Goal: Task Accomplishment & Management: Manage account settings

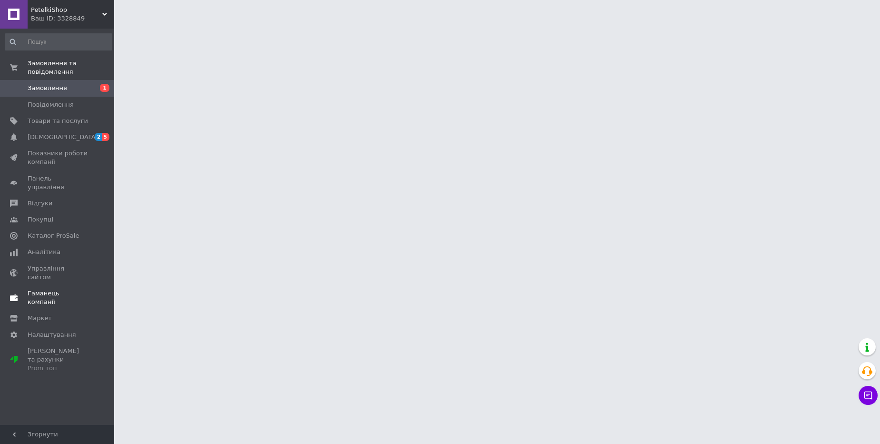
click at [92, 289] on span at bounding box center [101, 297] width 26 height 17
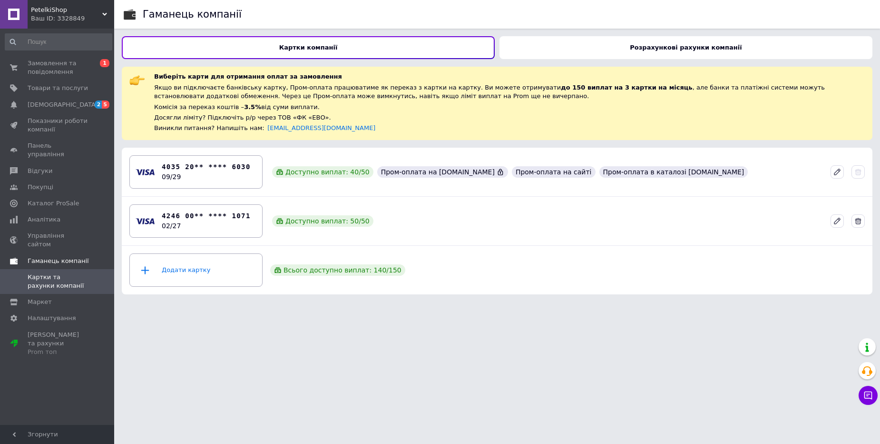
click at [684, 49] on b "Розрахункові рахунки компанії" at bounding box center [686, 47] width 112 height 7
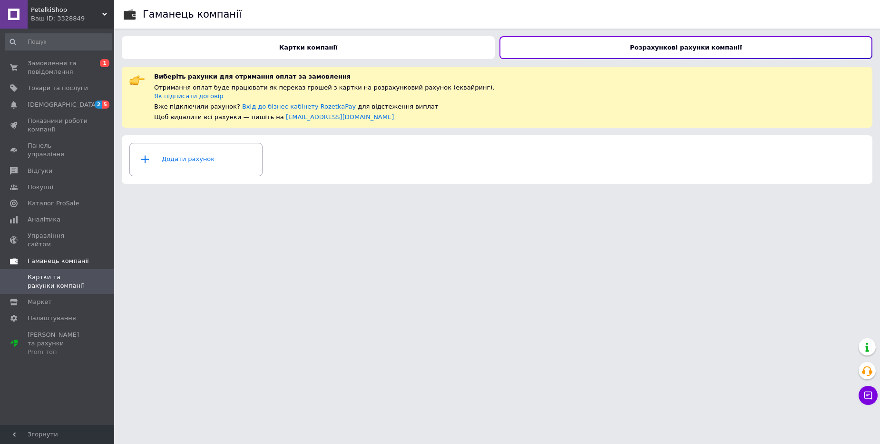
click at [362, 46] on div "Картки компанії" at bounding box center [308, 47] width 373 height 23
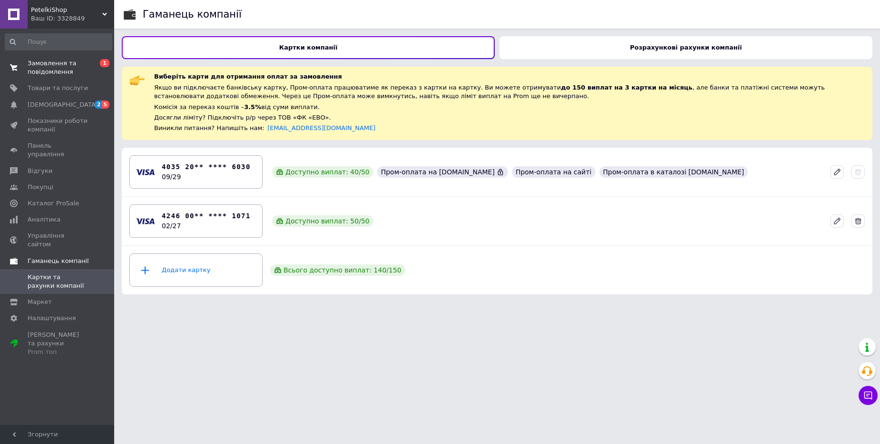
click at [70, 67] on span "Замовлення та повідомлення" at bounding box center [58, 67] width 60 height 17
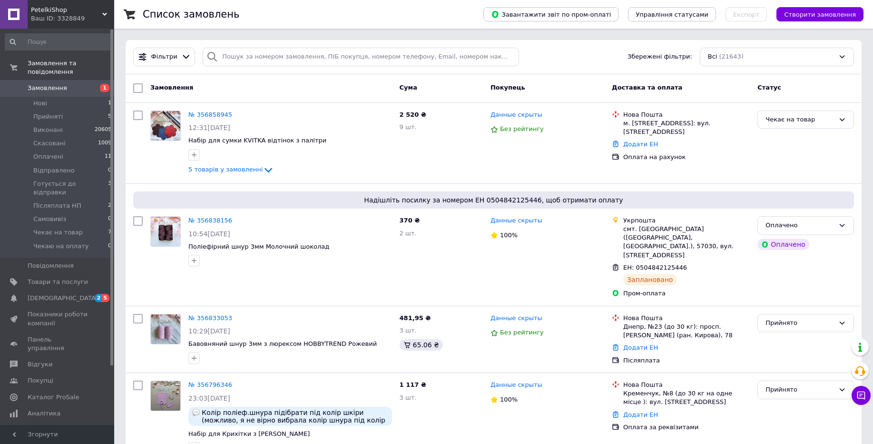
click at [75, 9] on span "PetelkiShop" at bounding box center [66, 10] width 71 height 9
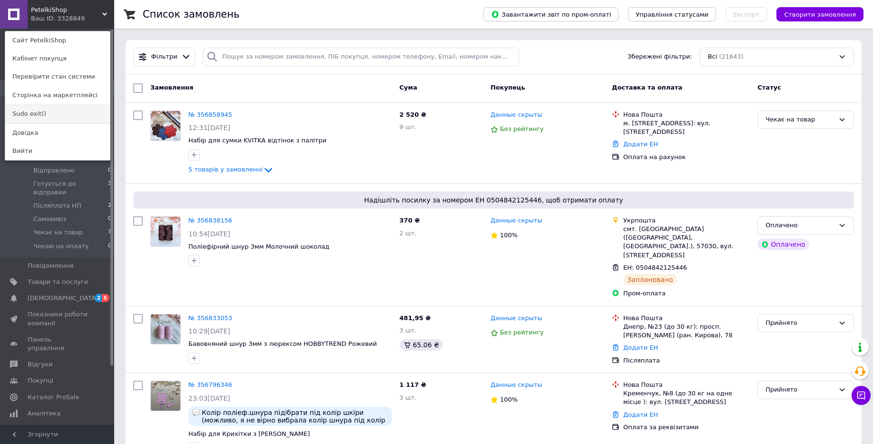
click at [71, 114] on link "Sudo exit()" at bounding box center [57, 114] width 105 height 18
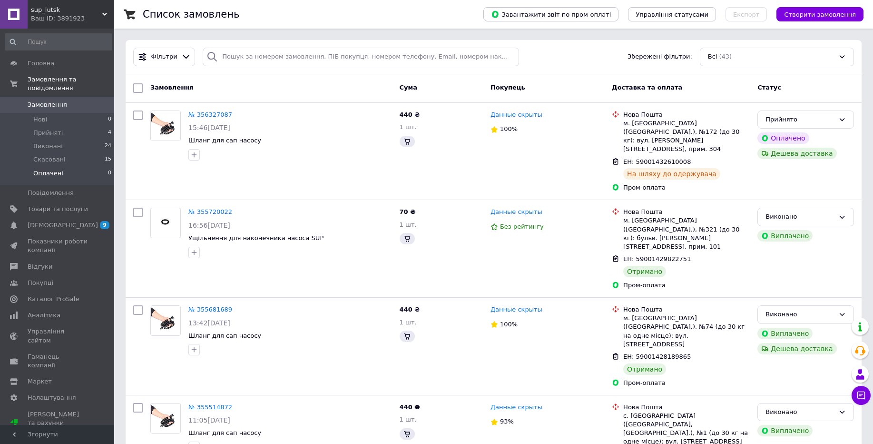
drag, startPoint x: 107, startPoint y: 191, endPoint x: 97, endPoint y: 178, distance: 16.7
click at [97, 178] on li "Оплачені 0" at bounding box center [58, 176] width 117 height 18
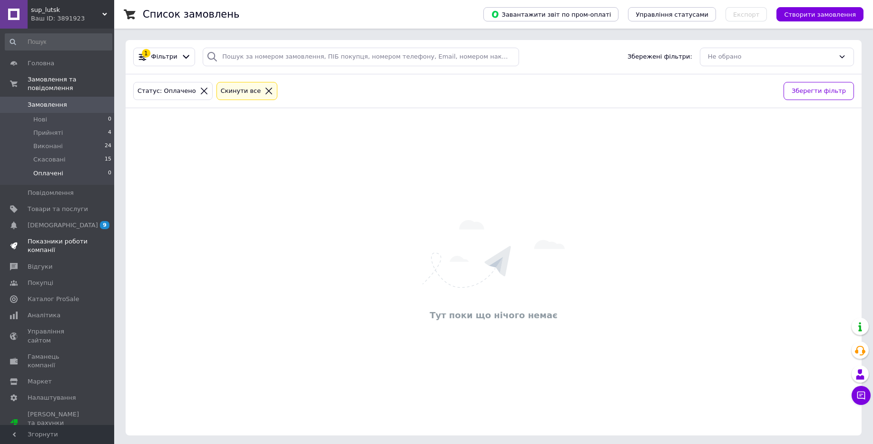
click at [80, 250] on span "Показники роботи компанії" at bounding box center [58, 245] width 60 height 17
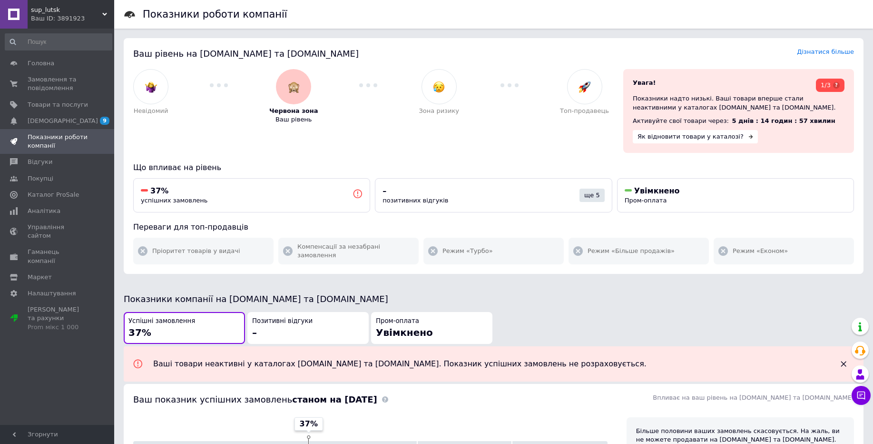
drag, startPoint x: 77, startPoint y: 18, endPoint x: 67, endPoint y: 66, distance: 48.6
click at [77, 19] on div "Ваш ID: 3891923" at bounding box center [72, 18] width 83 height 9
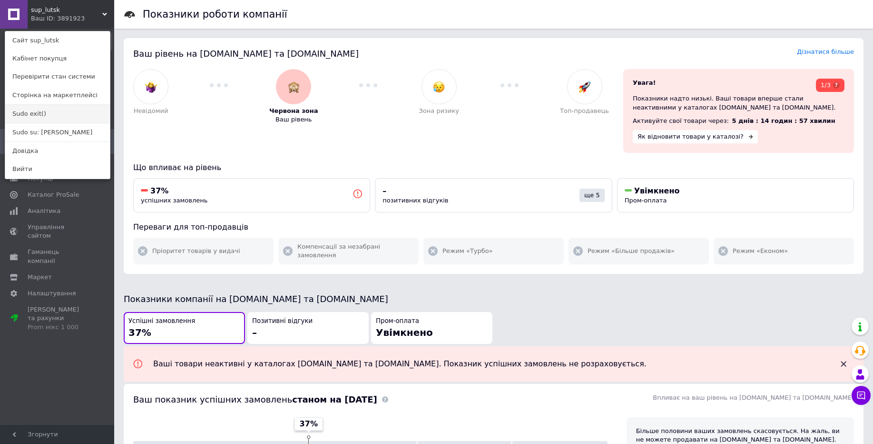
click at [62, 112] on link "Sudo exit()" at bounding box center [57, 114] width 105 height 18
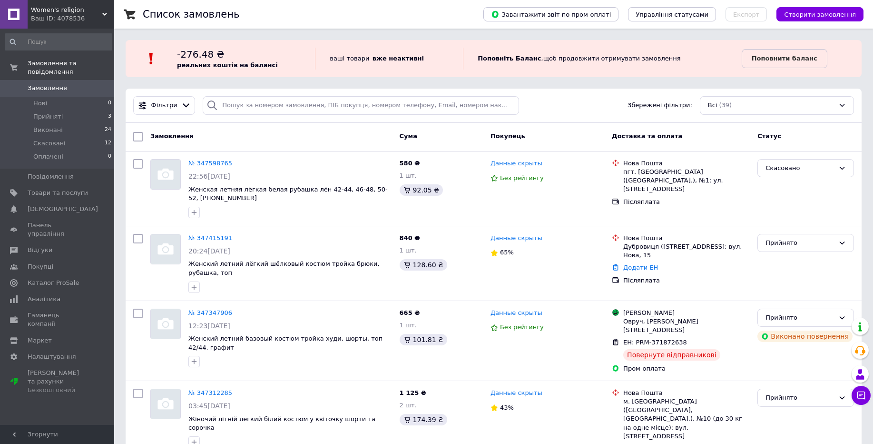
drag, startPoint x: 79, startPoint y: 7, endPoint x: 75, endPoint y: 30, distance: 23.1
click at [79, 7] on span "Women's religion" at bounding box center [66, 10] width 71 height 9
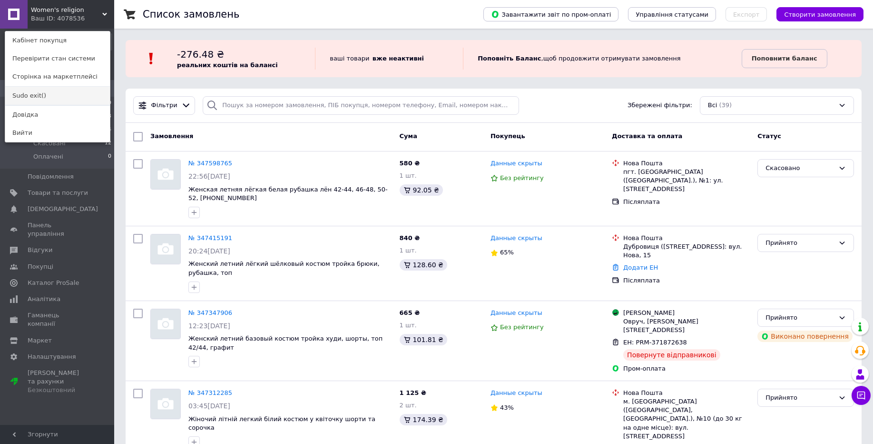
click at [68, 96] on link "Sudo exit()" at bounding box center [57, 96] width 105 height 18
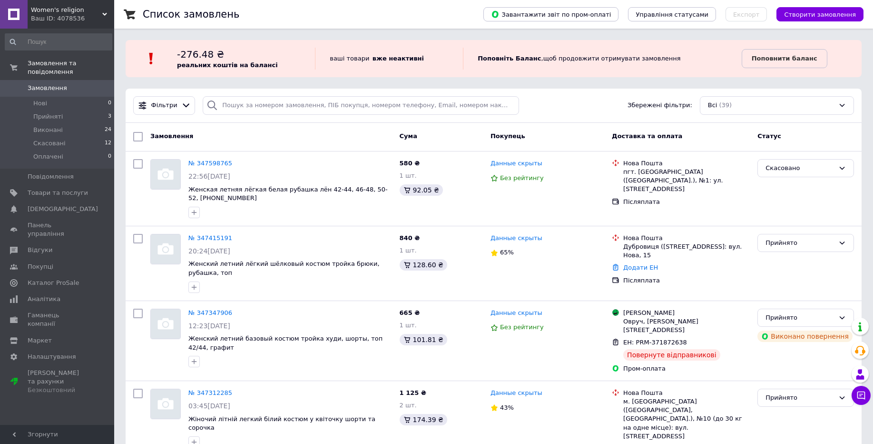
click at [67, 17] on div "Ваш ID: 4078536" at bounding box center [72, 18] width 83 height 9
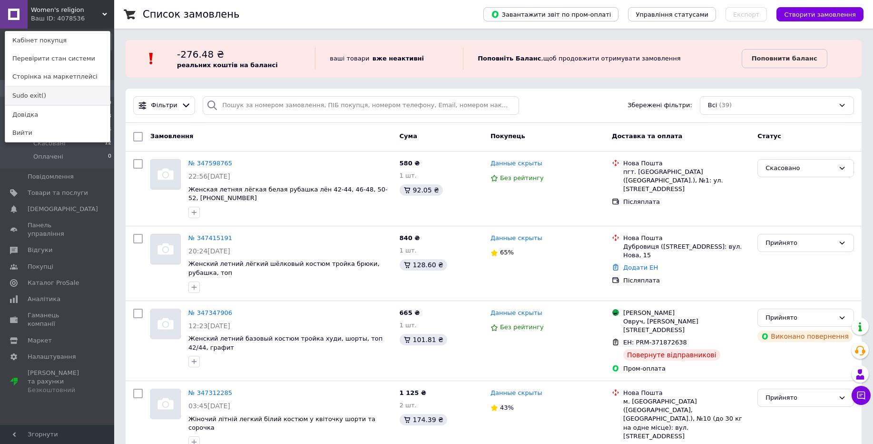
click at [76, 98] on link "Sudo exit()" at bounding box center [57, 96] width 105 height 18
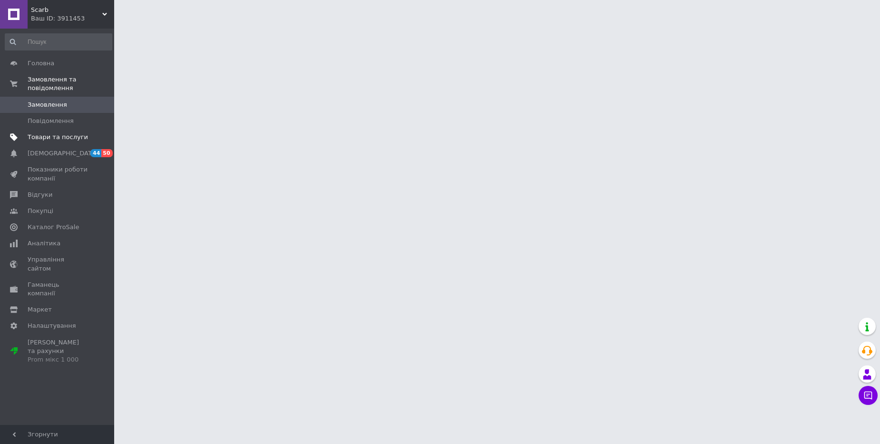
click at [78, 145] on ul "Головна Замовлення та повідомлення Замовлення 0 Повідомлення 0 Товари та послуг…" at bounding box center [58, 211] width 117 height 312
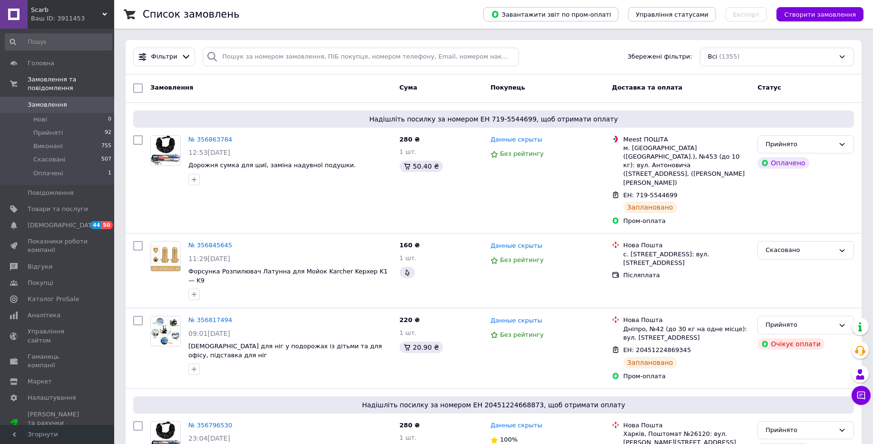
click at [89, 20] on div "Ваш ID: 3911453" at bounding box center [72, 18] width 83 height 9
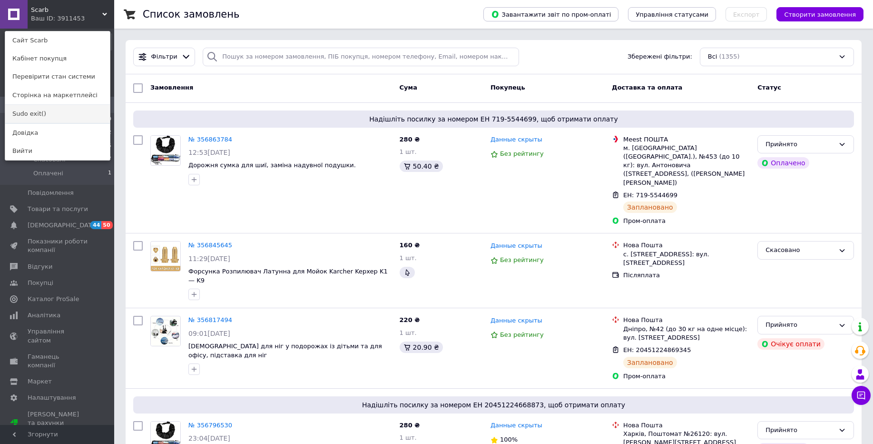
click at [68, 109] on link "Sudo exit()" at bounding box center [57, 114] width 105 height 18
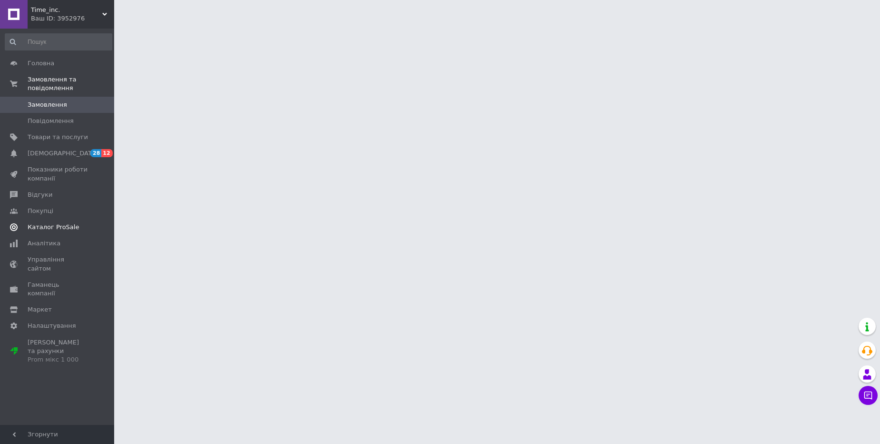
click at [90, 227] on span at bounding box center [101, 227] width 26 height 9
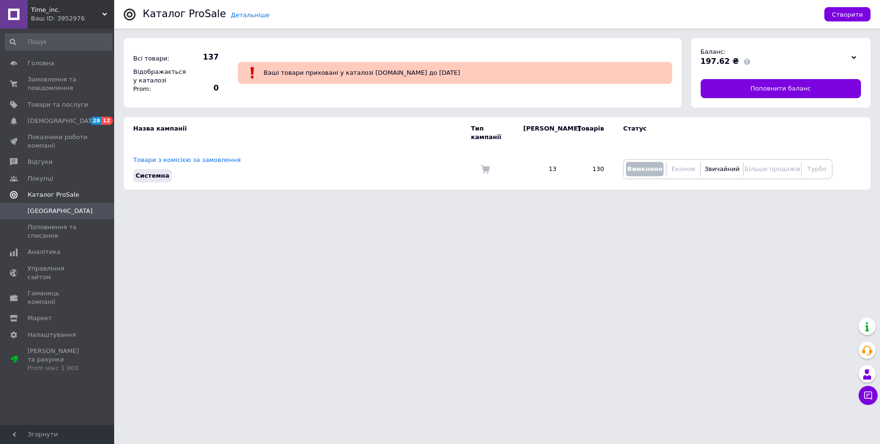
click at [72, 9] on span "Time_inc." at bounding box center [66, 10] width 71 height 9
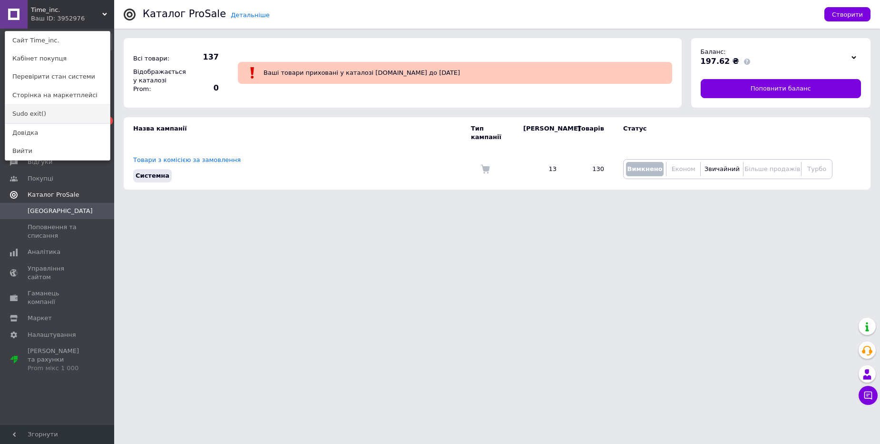
click at [57, 114] on link "Sudo exit()" at bounding box center [57, 114] width 105 height 18
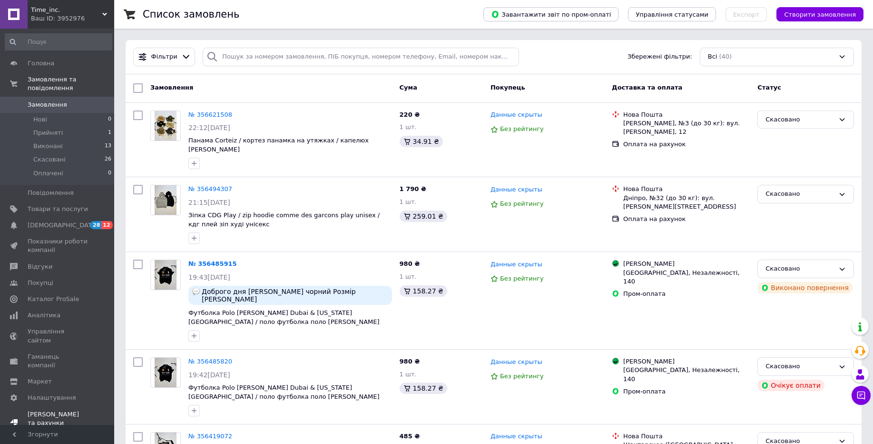
click at [84, 410] on span "Тарифи та рахунки Prom мікс 1 000" at bounding box center [58, 423] width 60 height 26
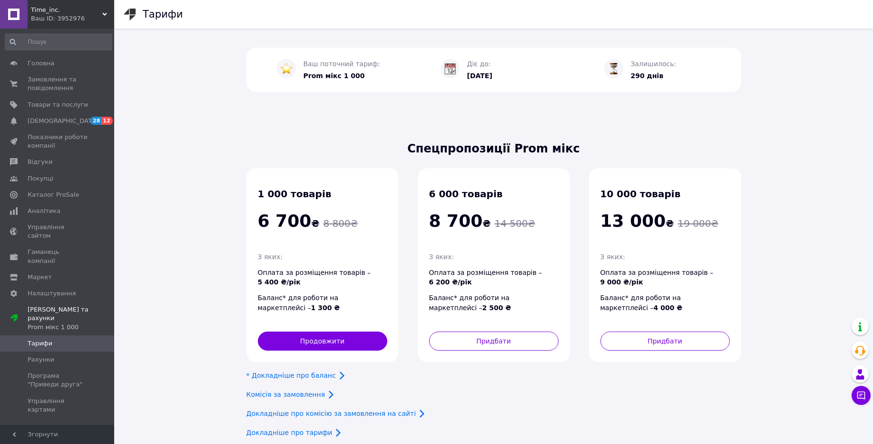
click at [90, 14] on div "Ваш ID: 3952976" at bounding box center [72, 18] width 83 height 9
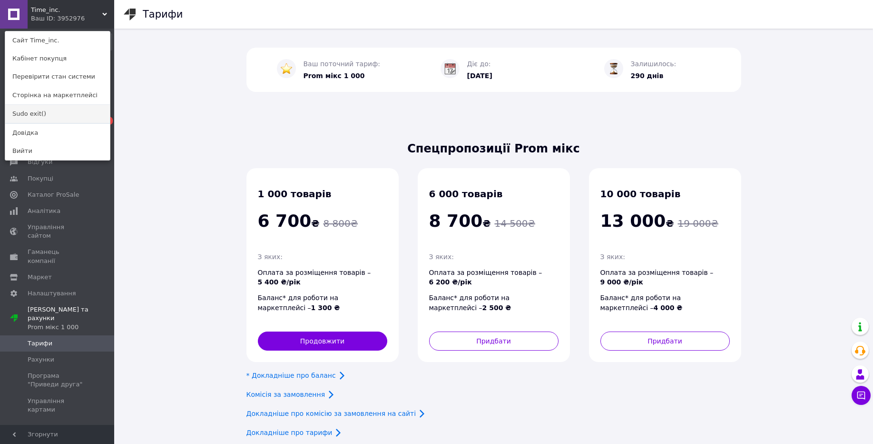
click at [75, 118] on link "Sudo exit()" at bounding box center [57, 114] width 105 height 18
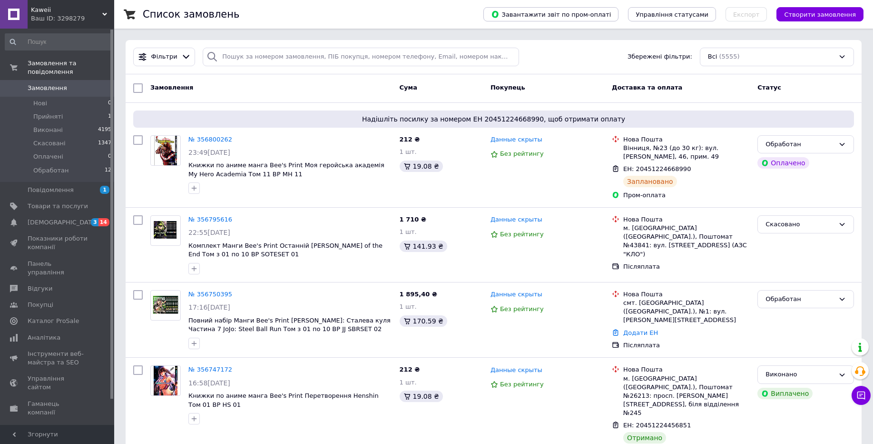
click at [92, 23] on div "Kaweii Ваш ID: 3298279" at bounding box center [71, 14] width 87 height 29
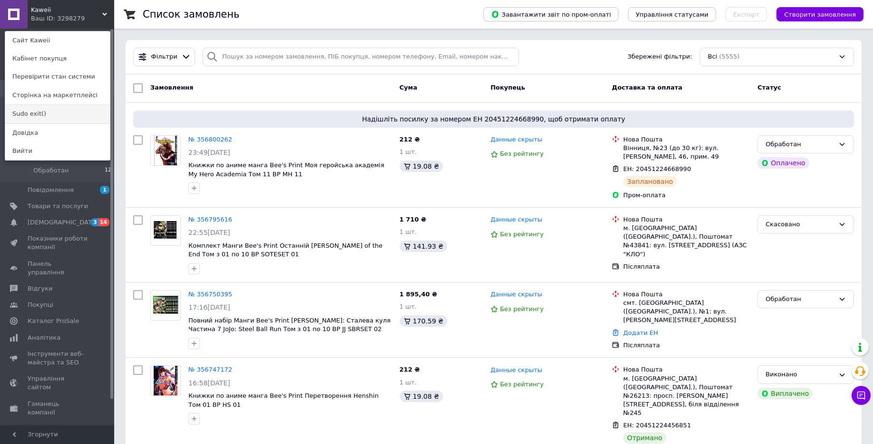
click at [48, 113] on link "Sudo exit()" at bounding box center [57, 114] width 105 height 18
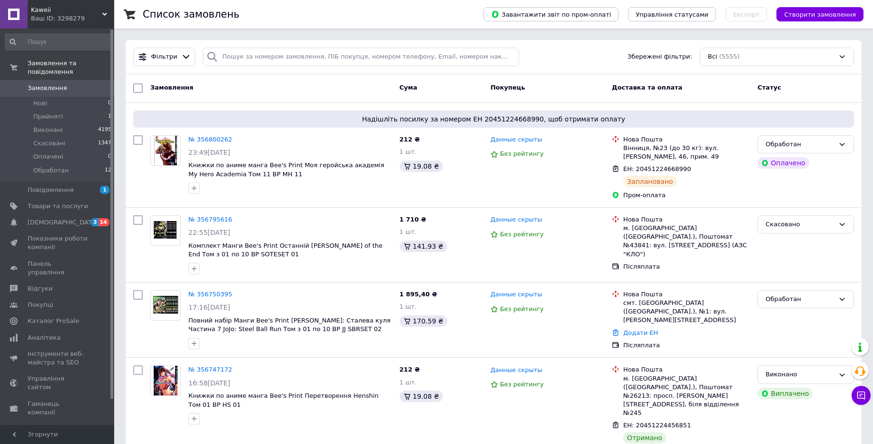
click at [101, 6] on span "Kaweii" at bounding box center [66, 10] width 71 height 9
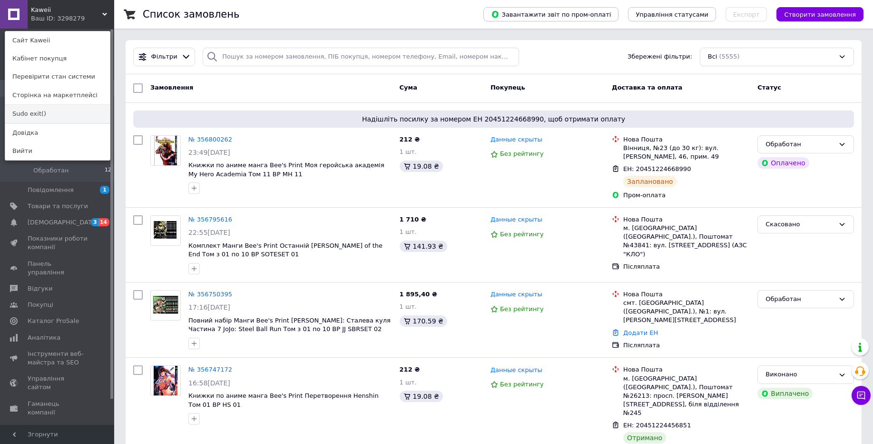
click at [87, 111] on link "Sudo exit()" at bounding box center [57, 114] width 105 height 18
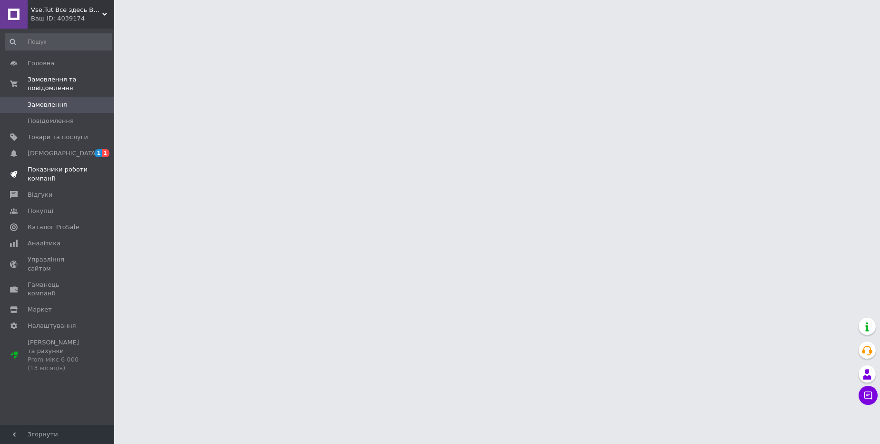
click at [84, 181] on span "Показники роботи компанії" at bounding box center [58, 173] width 60 height 17
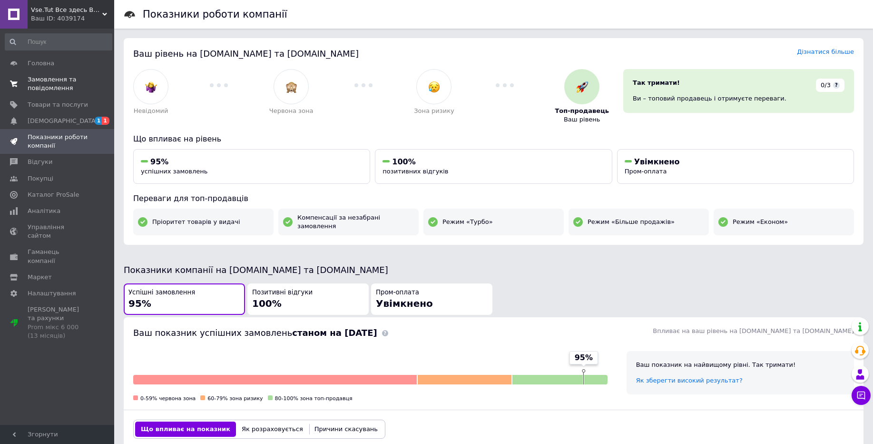
click at [79, 76] on span "Замовлення та повідомлення" at bounding box center [58, 83] width 60 height 17
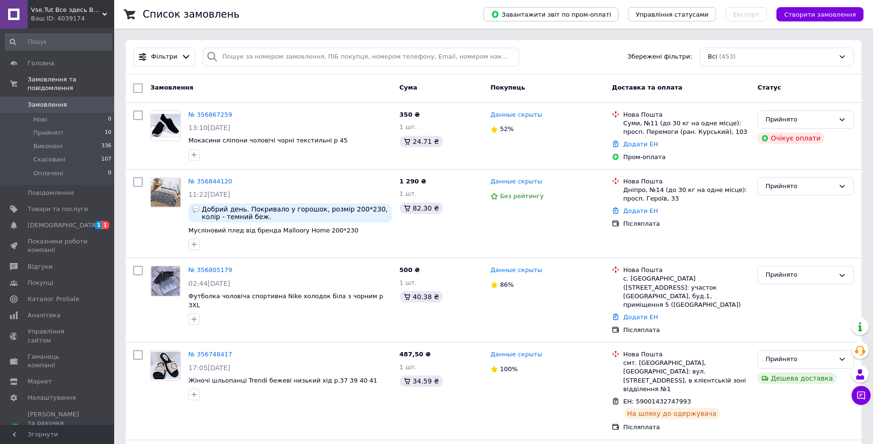
click at [86, 19] on div "Ваш ID: 4039174" at bounding box center [72, 18] width 83 height 9
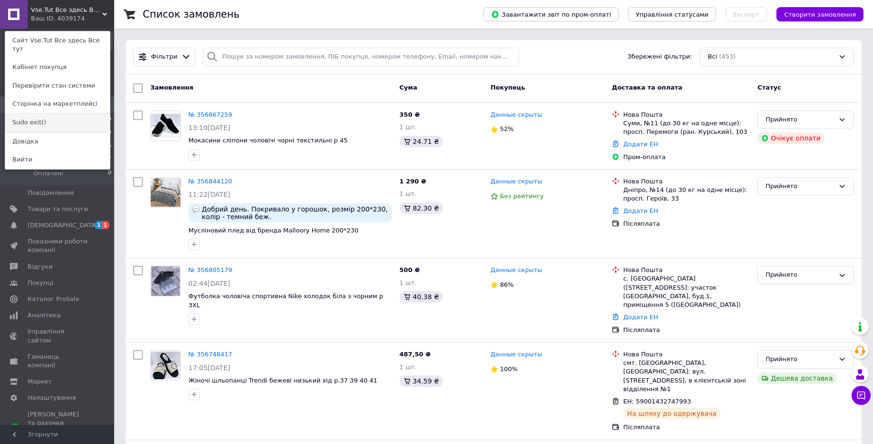
click at [60, 113] on link "Sudo exit()" at bounding box center [57, 122] width 105 height 18
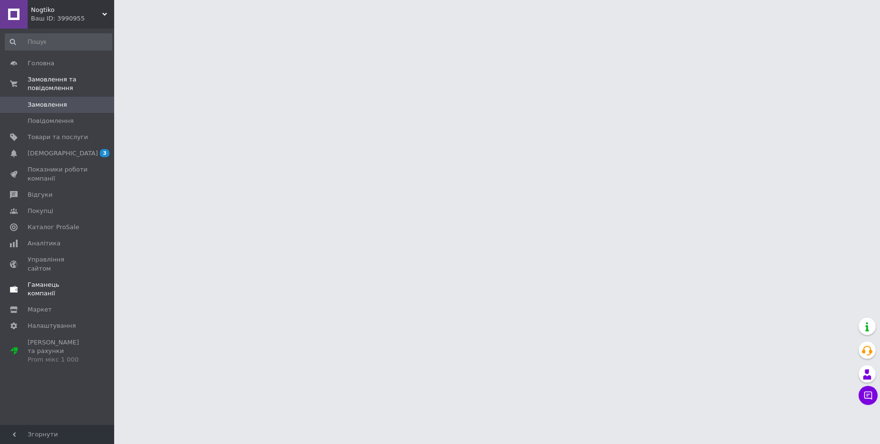
click at [66, 280] on span "Гаманець компанії" at bounding box center [58, 288] width 60 height 17
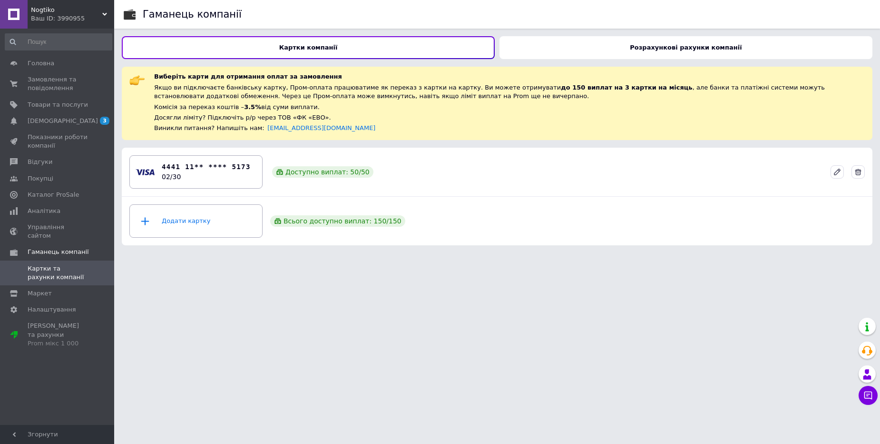
click at [687, 46] on b "Розрахункові рахунки компанії" at bounding box center [686, 47] width 112 height 7
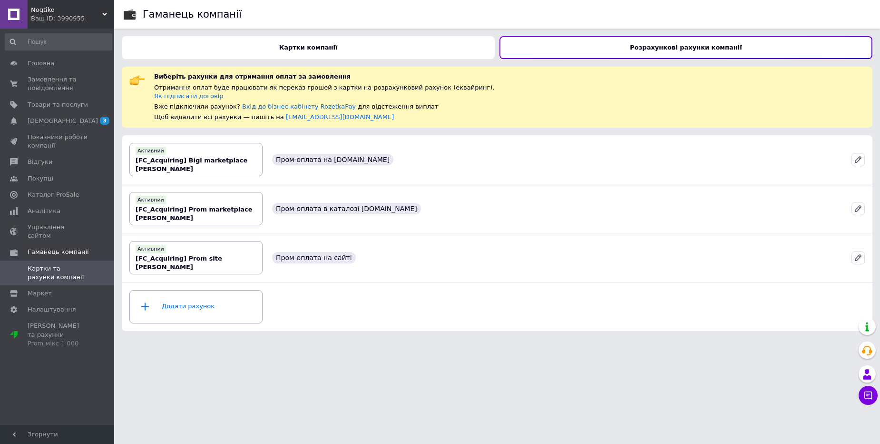
click at [77, 11] on span "Nogtiko" at bounding box center [66, 10] width 71 height 9
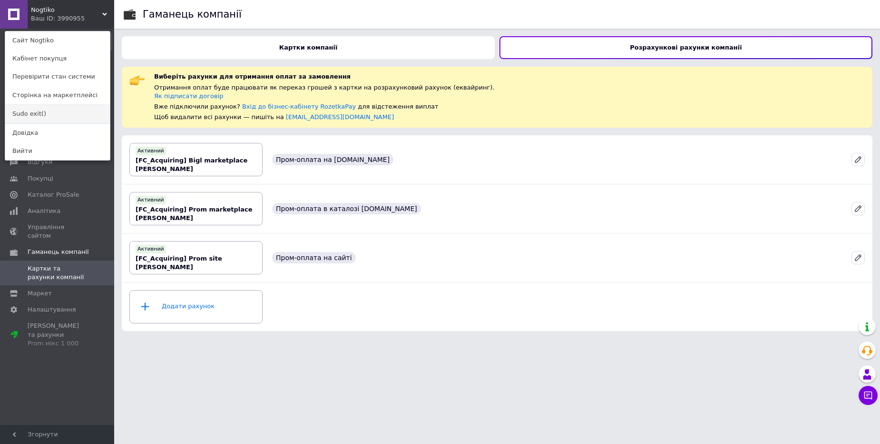
click at [64, 112] on link "Sudo exit()" at bounding box center [57, 114] width 105 height 18
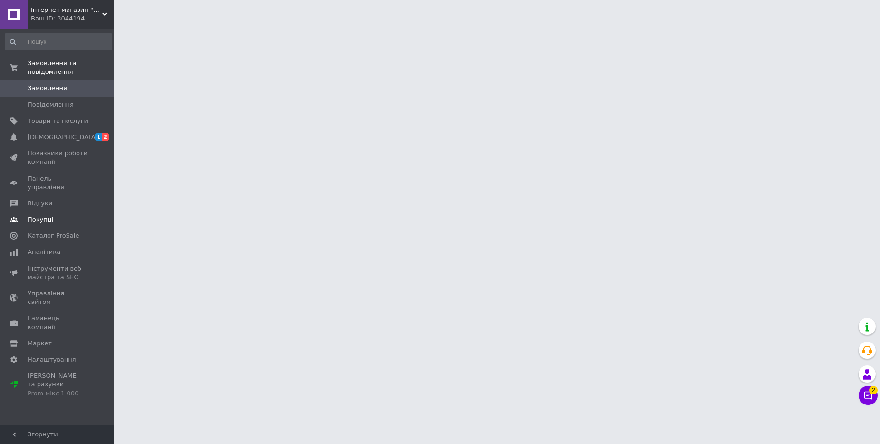
click at [22, 211] on link "Покупці" at bounding box center [58, 219] width 117 height 16
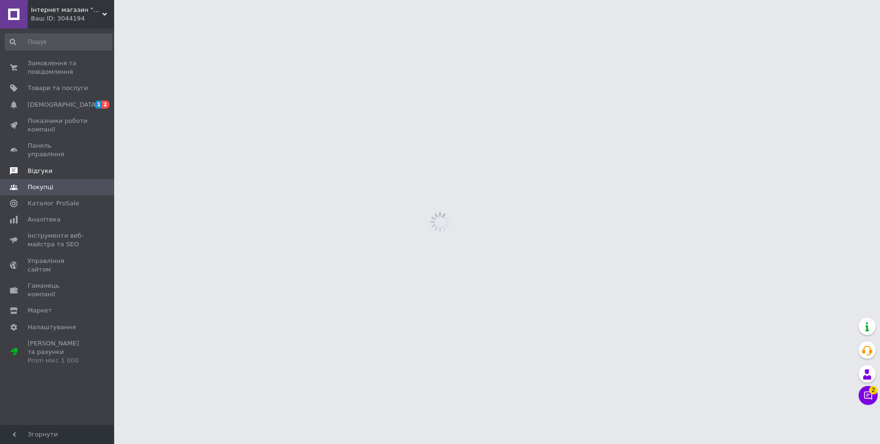
click at [49, 163] on link "Відгуки" at bounding box center [58, 171] width 117 height 16
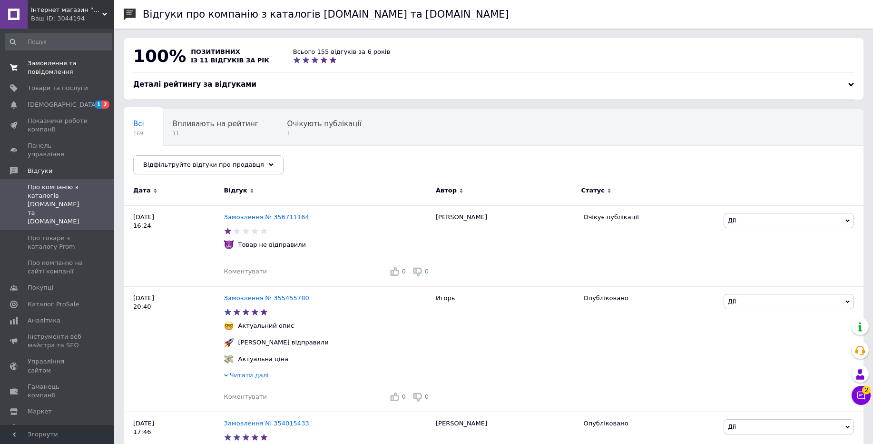
click at [66, 72] on span "Замовлення та повідомлення" at bounding box center [58, 67] width 60 height 17
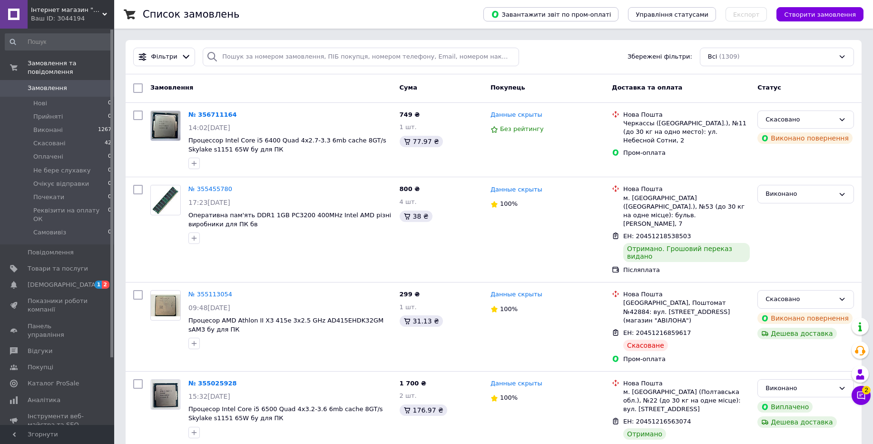
click at [72, 24] on div "Інтернет магазин "CYFROTOWN" Ваш ID: 3044194" at bounding box center [71, 14] width 87 height 29
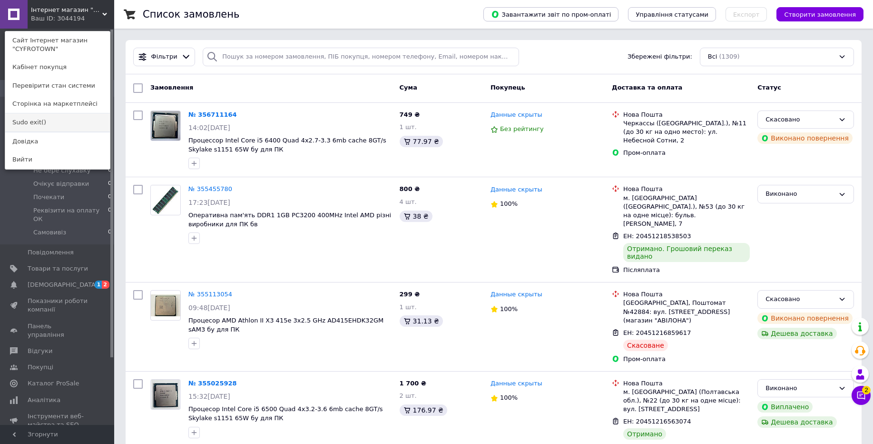
click at [55, 127] on link "Sudo exit()" at bounding box center [57, 122] width 105 height 18
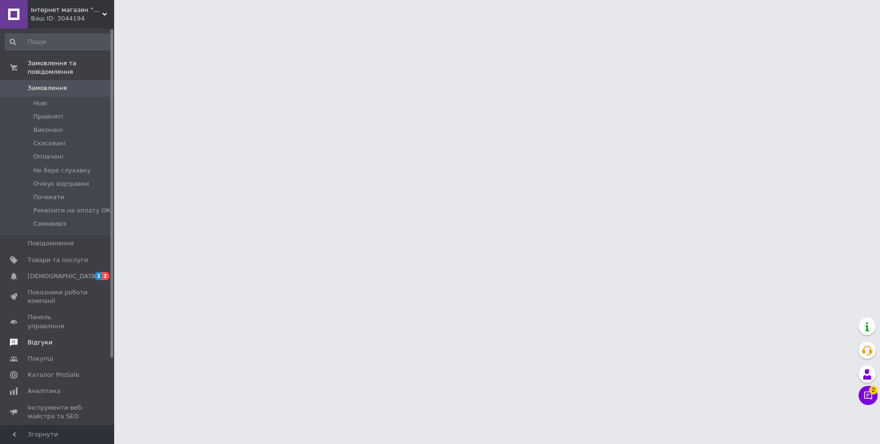
click at [53, 338] on span "Відгуки" at bounding box center [58, 342] width 60 height 9
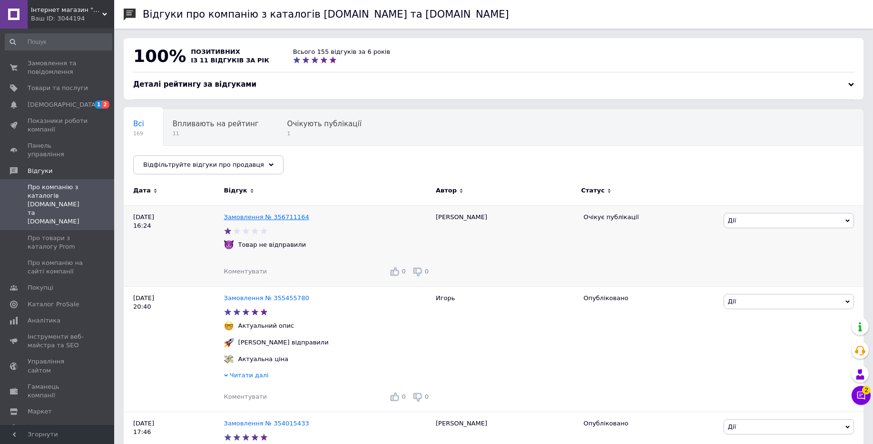
click at [296, 217] on link "Замовлення № 356711164" at bounding box center [266, 216] width 85 height 7
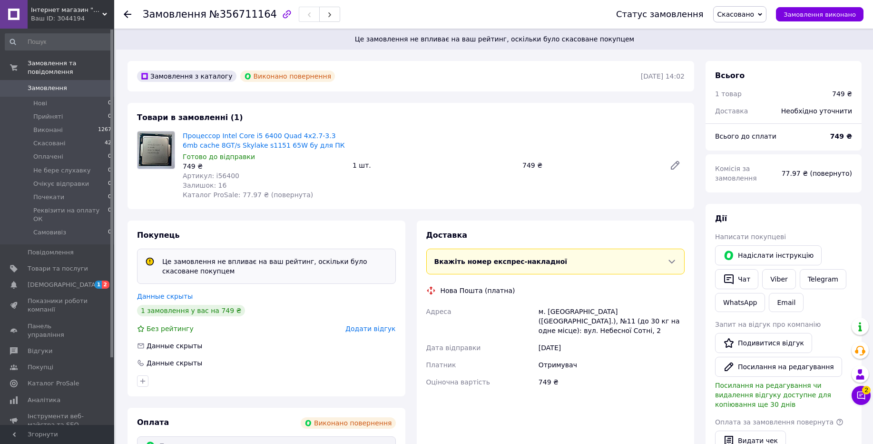
click at [69, 16] on div "Ваш ID: 3044194" at bounding box center [72, 18] width 83 height 9
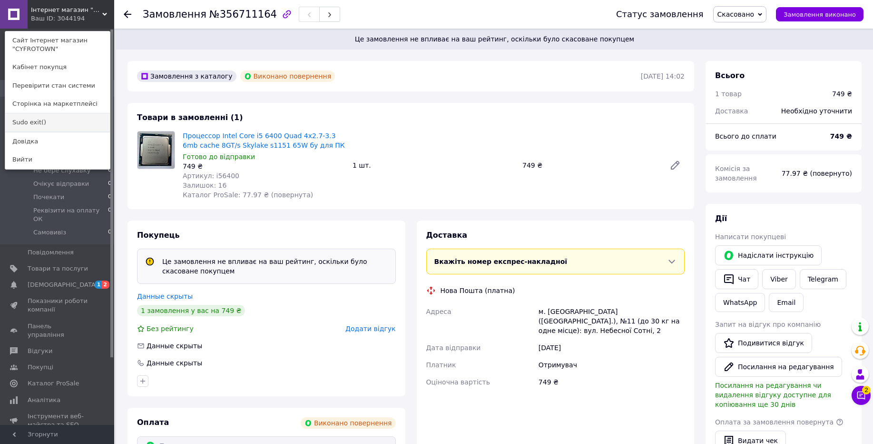
click at [50, 118] on link "Sudo exit()" at bounding box center [57, 122] width 105 height 18
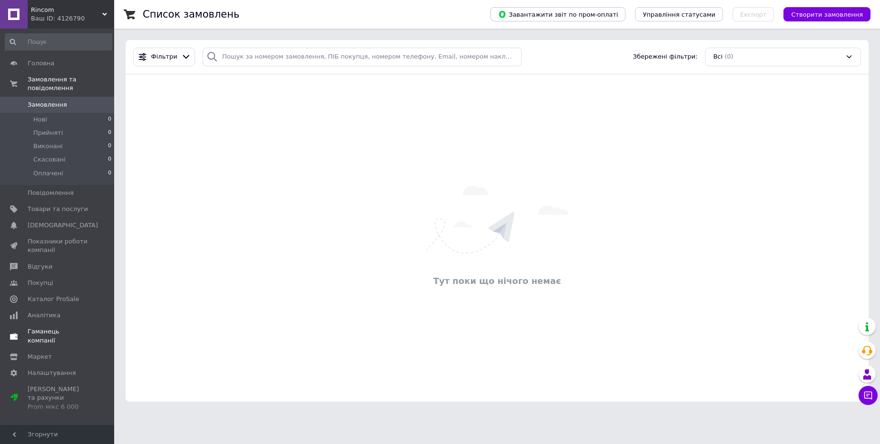
click at [83, 257] on link "Показники роботи компанії" at bounding box center [58, 245] width 117 height 25
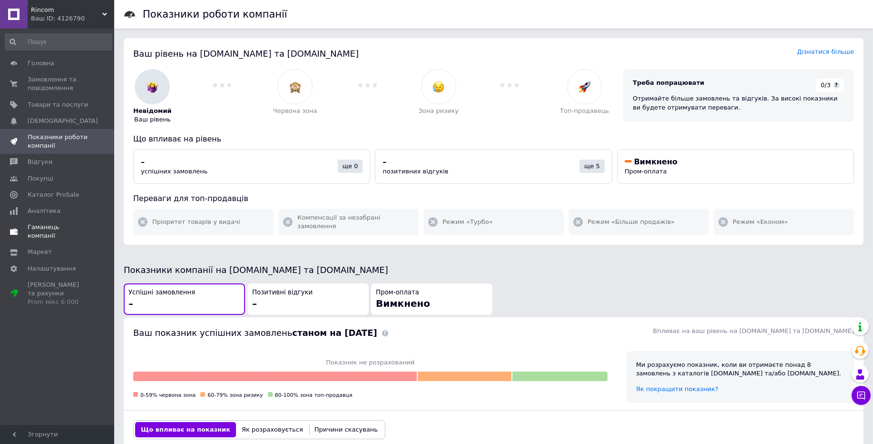
click at [47, 232] on link "Гаманець компанії" at bounding box center [58, 231] width 117 height 25
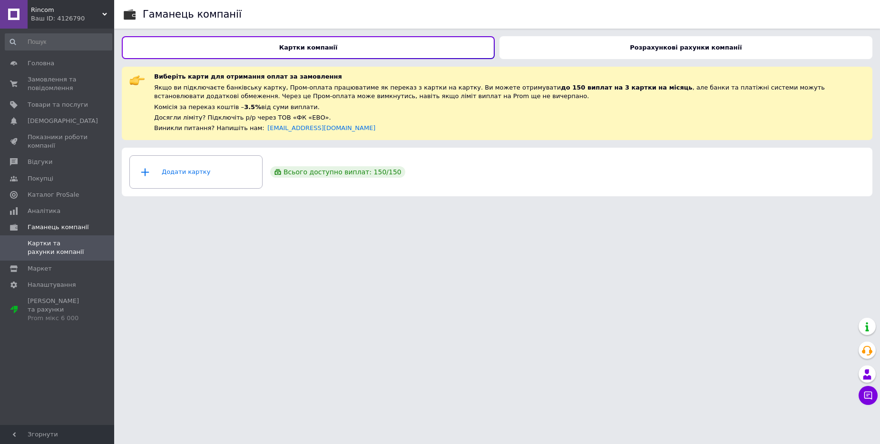
click at [639, 52] on div "Розрахункові рахунки компанії" at bounding box center [686, 47] width 373 height 23
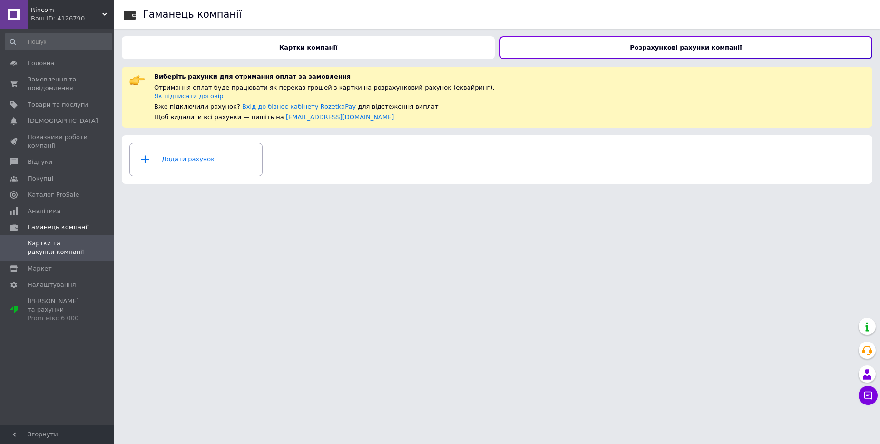
click at [284, 51] on div "Картки компанії" at bounding box center [308, 47] width 373 height 23
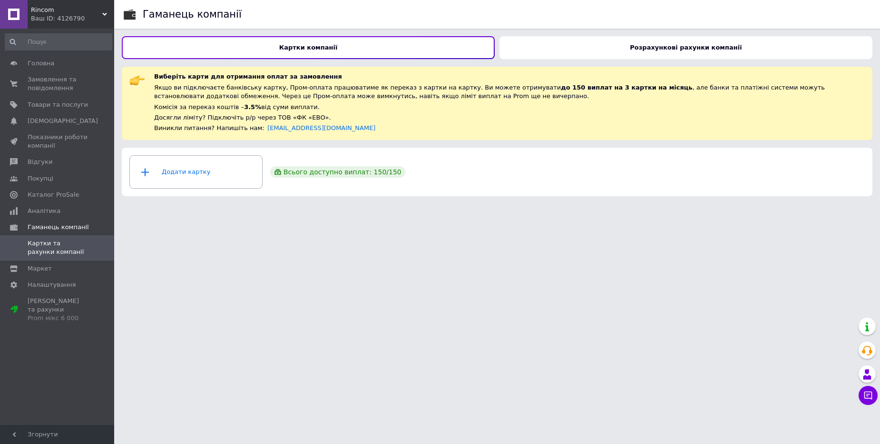
click at [569, 49] on div "Розрахункові рахунки компанії" at bounding box center [686, 47] width 373 height 23
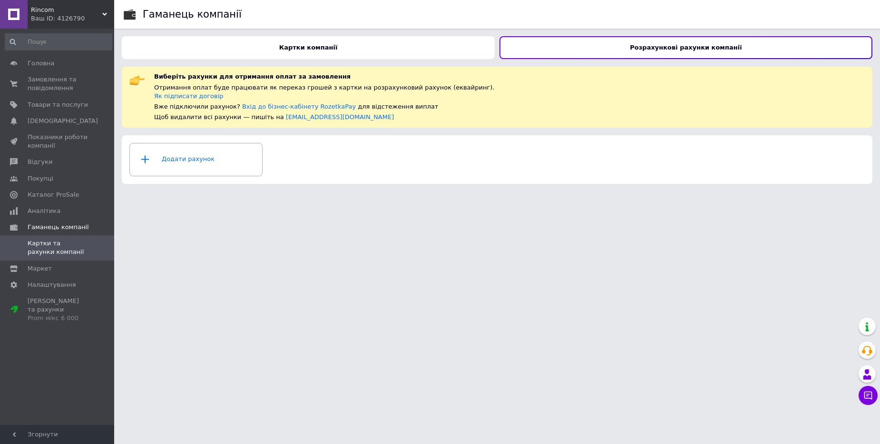
click at [74, 16] on div "Ваш ID: 4126790" at bounding box center [72, 18] width 83 height 9
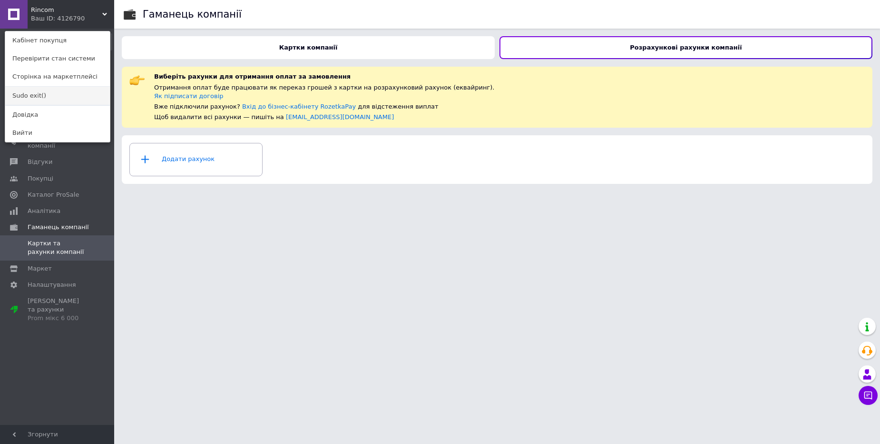
click at [78, 96] on link "Sudo exit()" at bounding box center [57, 96] width 105 height 18
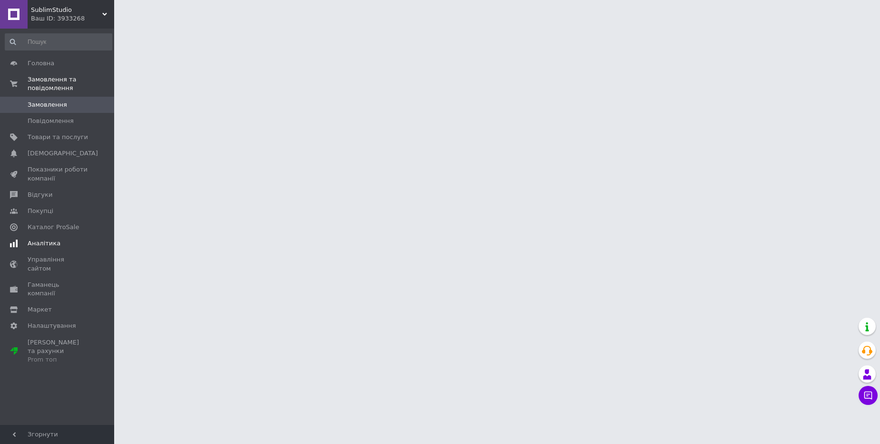
click at [58, 247] on span "Аналітика" at bounding box center [58, 243] width 60 height 9
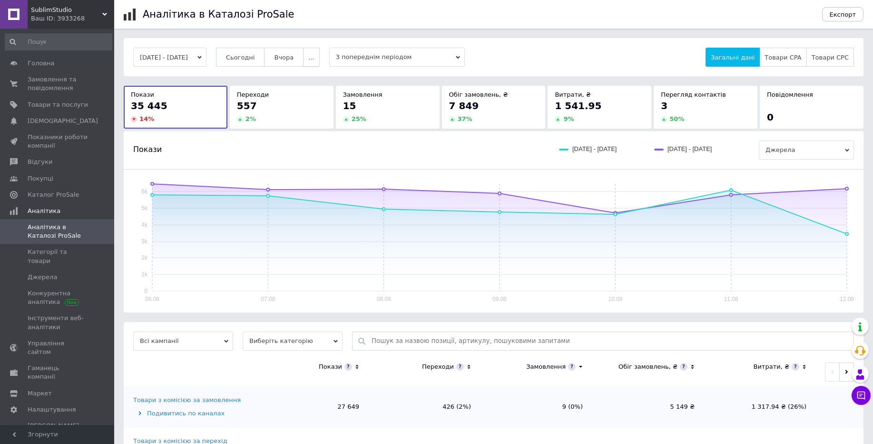
click at [319, 52] on button "..." at bounding box center [311, 57] width 16 height 19
click at [310, 153] on span "60-10 днів" at bounding box center [293, 150] width 34 height 7
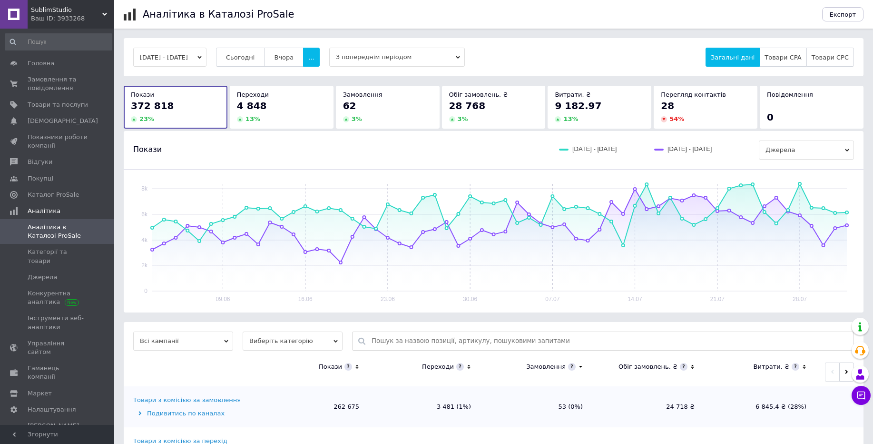
click at [76, 14] on span "SublimStudio" at bounding box center [66, 10] width 71 height 9
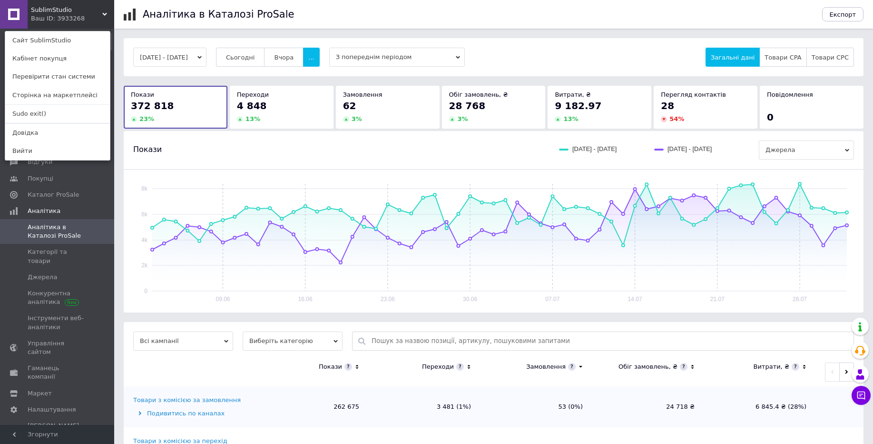
click at [76, 14] on div "SublimStudio Ваш ID: 3933268 Сайт SublimStudio Кабінет покупця Перевірити стан …" at bounding box center [57, 14] width 114 height 29
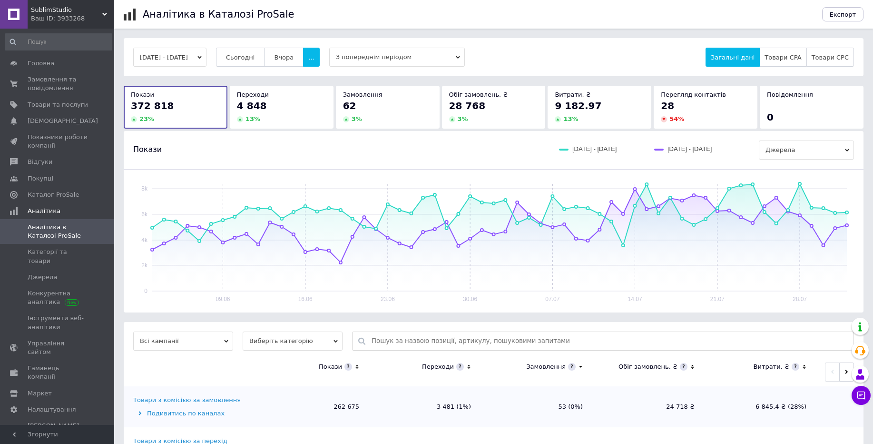
click at [76, 14] on span "SublimStudio" at bounding box center [66, 10] width 71 height 9
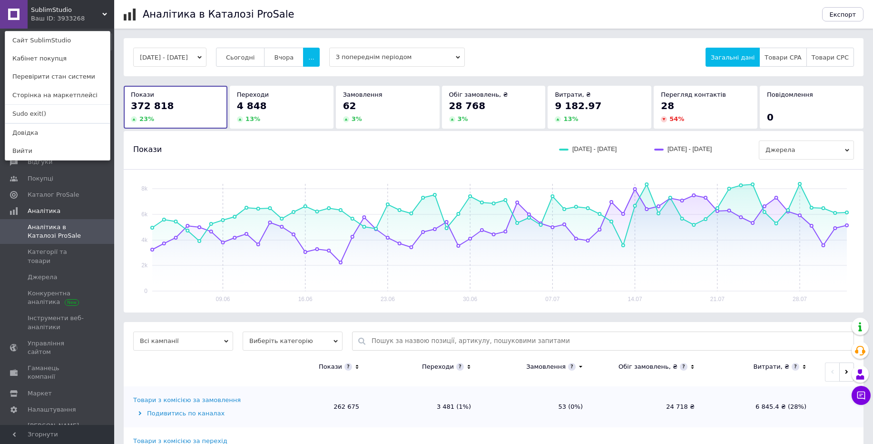
drag, startPoint x: 58, startPoint y: 117, endPoint x: 102, endPoint y: 1, distance: 123.6
click at [58, 116] on link "Sudo exit()" at bounding box center [57, 114] width 105 height 18
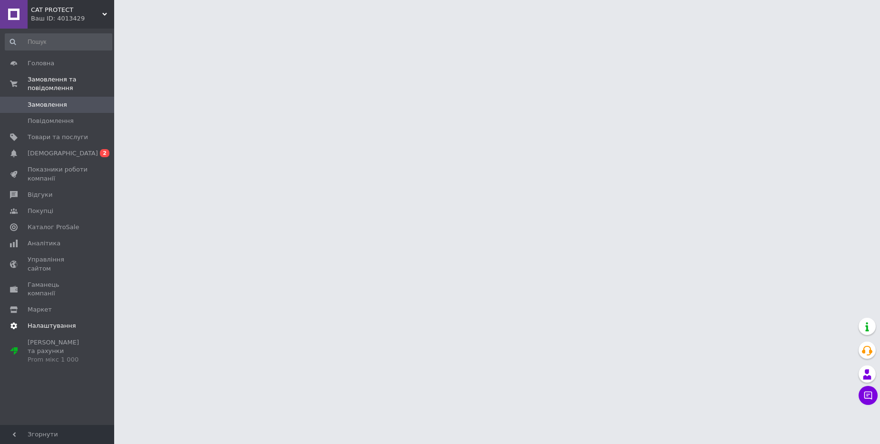
click at [73, 321] on span "Налаштування" at bounding box center [58, 325] width 60 height 9
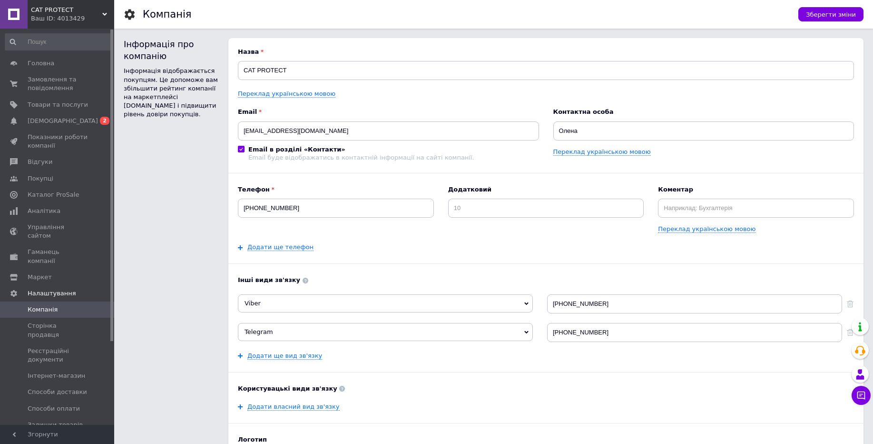
click at [93, 387] on span at bounding box center [101, 391] width 26 height 9
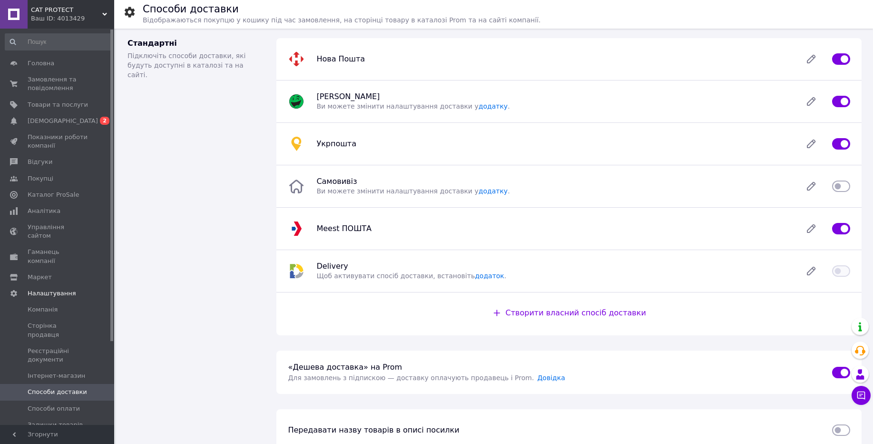
drag, startPoint x: 69, startPoint y: 30, endPoint x: 69, endPoint y: 25, distance: 5.7
click at [69, 30] on div "Головна Замовлення та повідомлення 0 0 Товари та послуги Сповіщення 0 2 Показни…" at bounding box center [58, 228] width 117 height 399
drag, startPoint x: 71, startPoint y: 21, endPoint x: 70, endPoint y: 80, distance: 59.0
click at [71, 22] on div "Ваш ID: 4013429" at bounding box center [72, 18] width 83 height 9
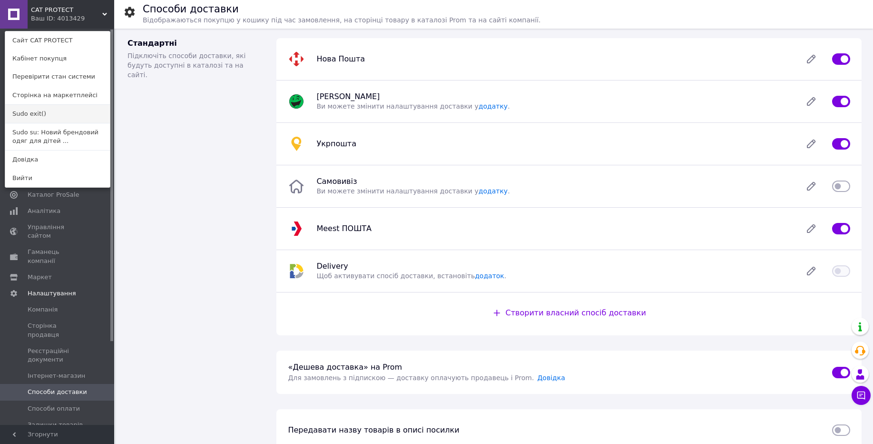
click at [63, 110] on link "Sudo exit()" at bounding box center [57, 114] width 105 height 18
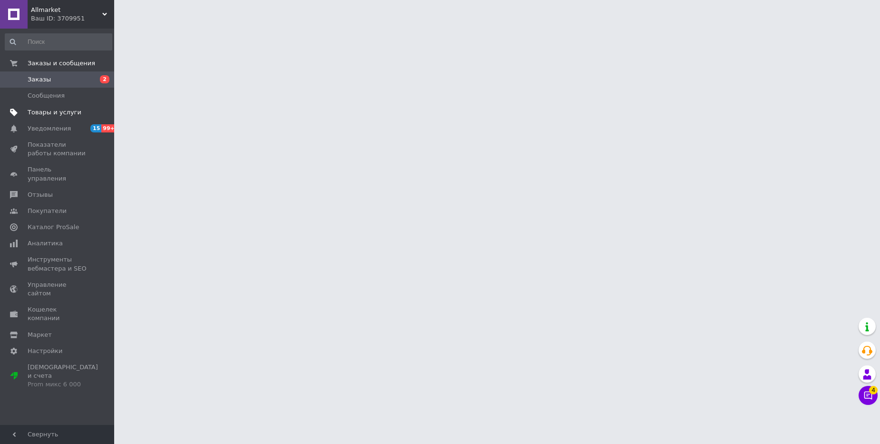
click at [85, 116] on span "Товары и услуги" at bounding box center [58, 112] width 60 height 9
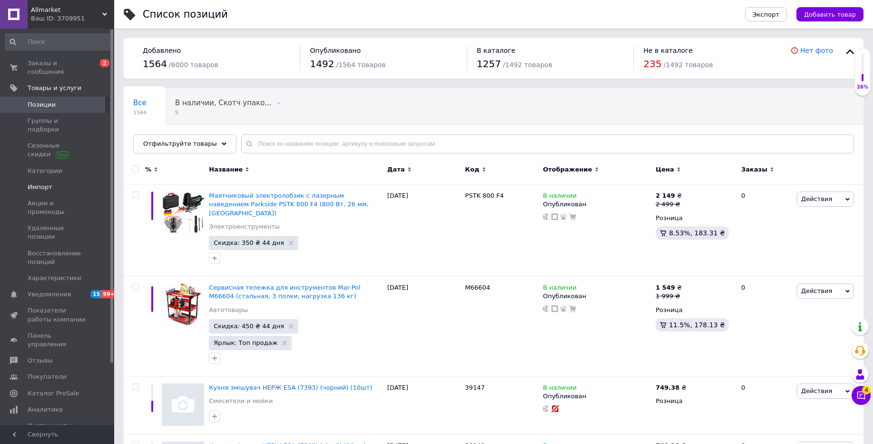
click at [73, 179] on link "Импорт" at bounding box center [58, 187] width 117 height 16
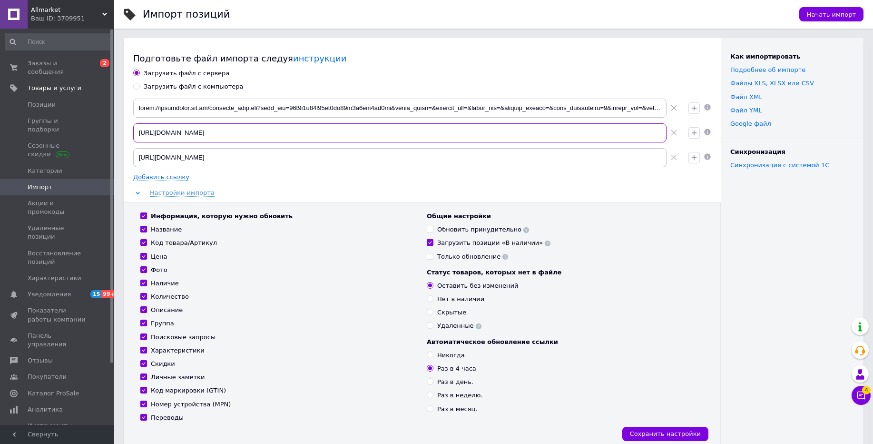
click at [464, 126] on input "https://wal.com.ua/products_feed.xml?hash_tag=81196bbf3fd9b0b4cc6891e7403c6914&…" at bounding box center [400, 132] width 534 height 19
drag, startPoint x: 420, startPoint y: 185, endPoint x: 399, endPoint y: 205, distance: 28.9
click at [401, 203] on div "Загрузить файл с сервера Загрузить файл с компьютера https://wal.com.ua/product…" at bounding box center [422, 259] width 578 height 381
click at [357, 188] on div "Загрузить файл с сервера Загрузить файл с компьютера https://wal.com.ua/product…" at bounding box center [422, 259] width 578 height 381
click at [322, 233] on div "Название" at bounding box center [278, 229] width 277 height 9
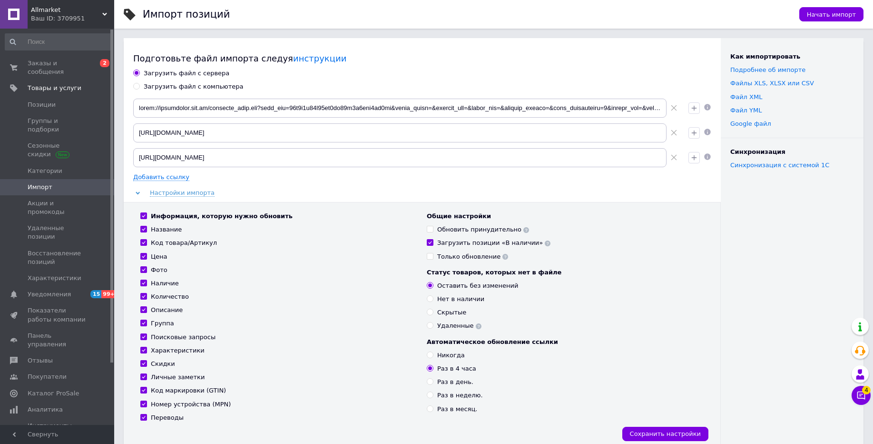
click at [71, 17] on div "Ваш ID: 3709951" at bounding box center [72, 18] width 83 height 9
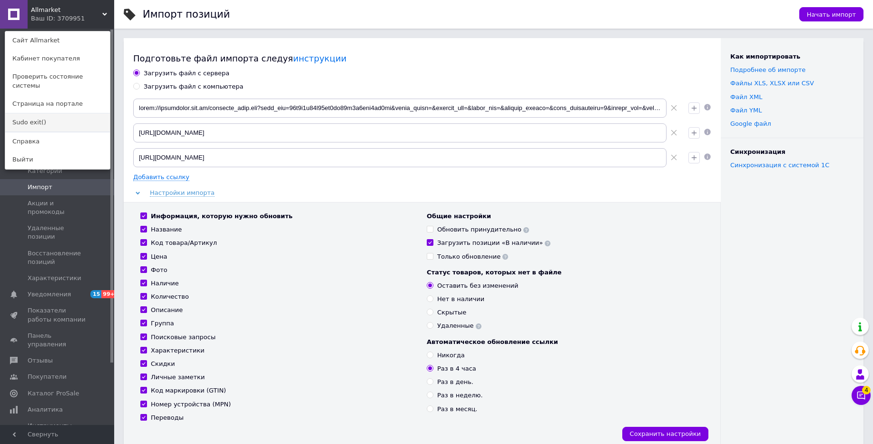
drag, startPoint x: 76, startPoint y: 111, endPoint x: 93, endPoint y: 53, distance: 60.9
click at [76, 113] on link "Sudo exit()" at bounding box center [57, 122] width 105 height 18
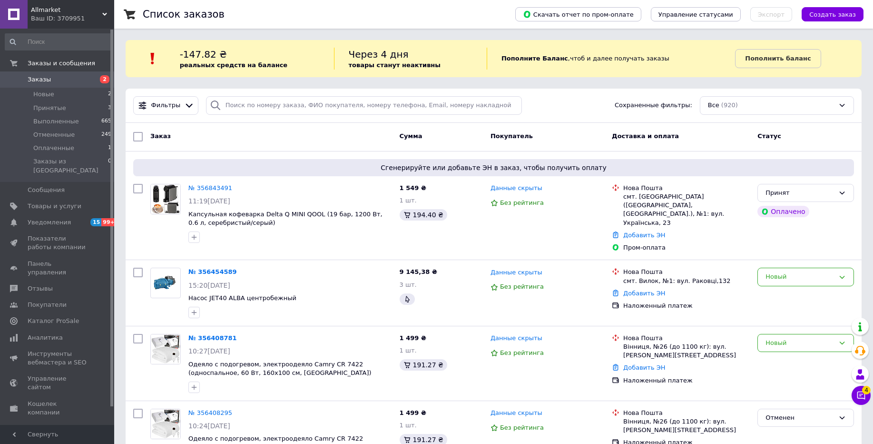
drag, startPoint x: 536, startPoint y: 105, endPoint x: 504, endPoint y: 98, distance: 32.2
click at [535, 105] on div "Фильтры Сохраненные фильтры: Все (920)" at bounding box center [493, 105] width 729 height 19
click at [49, 15] on div "Ваш ID: 3709951" at bounding box center [72, 18] width 83 height 9
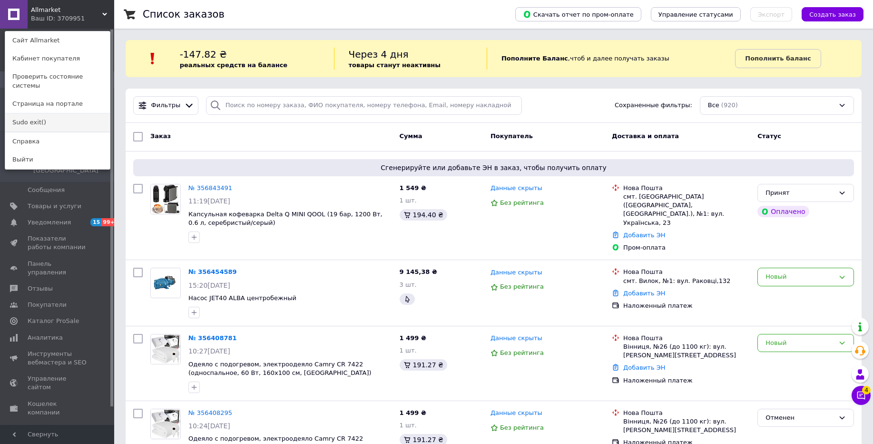
click at [55, 113] on link "Sudo exit()" at bounding box center [57, 122] width 105 height 18
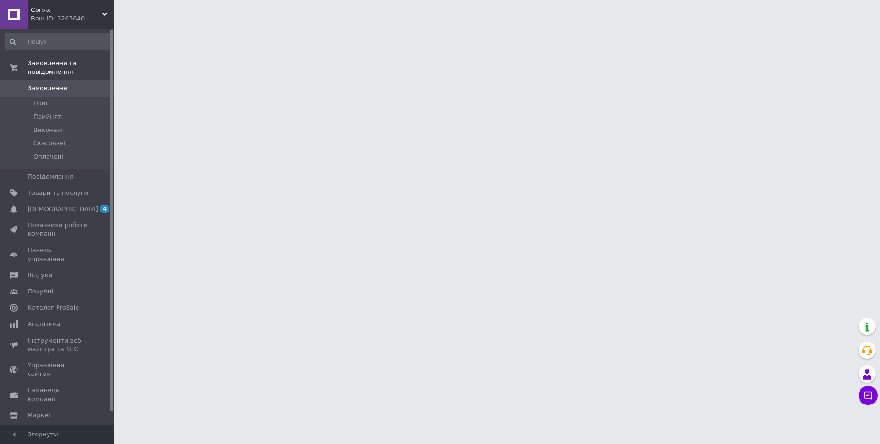
click at [83, 22] on div "Ваш ID: 3263640" at bounding box center [72, 18] width 83 height 9
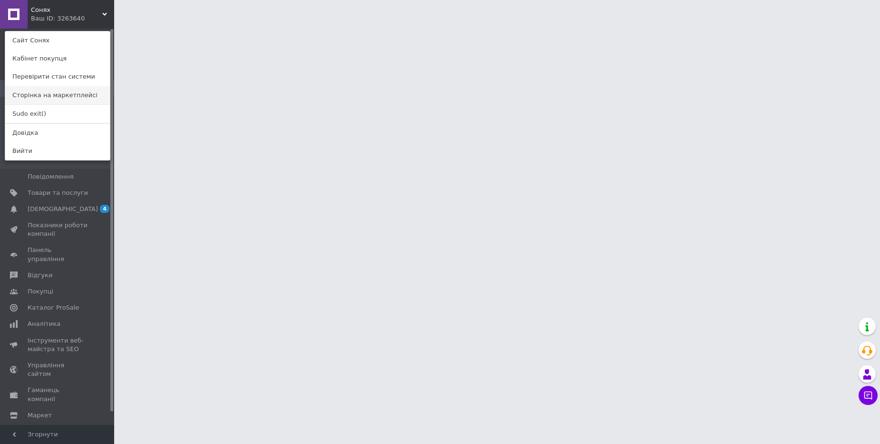
click at [88, 97] on link "Сторінка на маркетплейсі" at bounding box center [57, 95] width 105 height 18
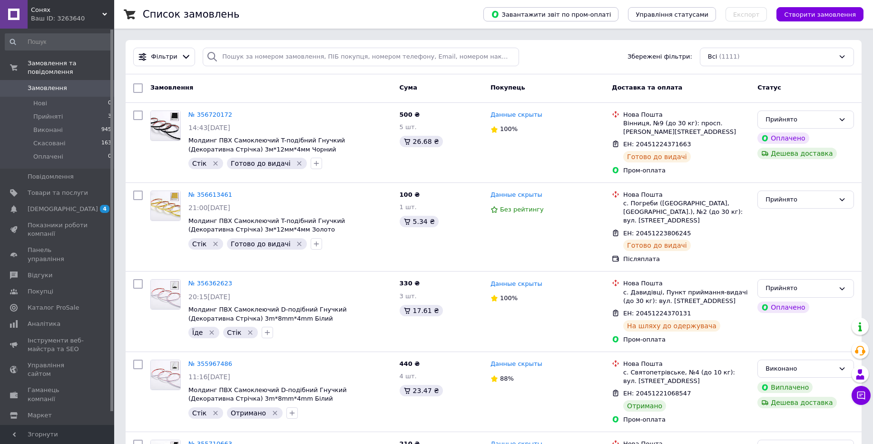
click at [85, 11] on span "Сонях" at bounding box center [66, 10] width 71 height 9
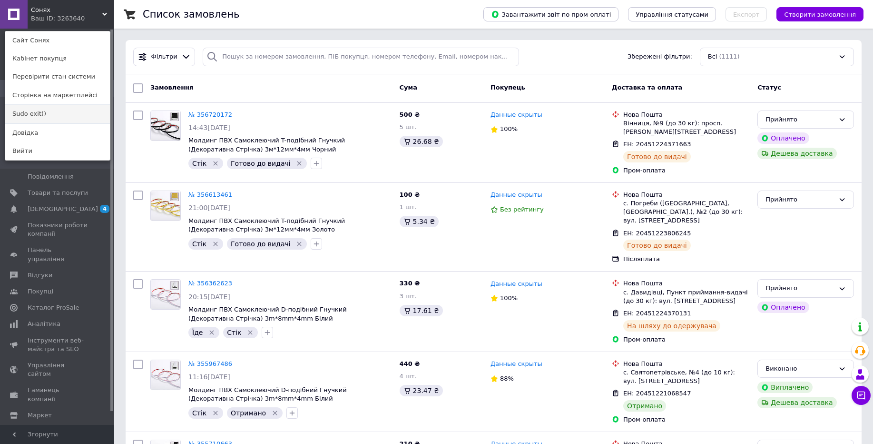
click at [64, 116] on link "Sudo exit()" at bounding box center [57, 114] width 105 height 18
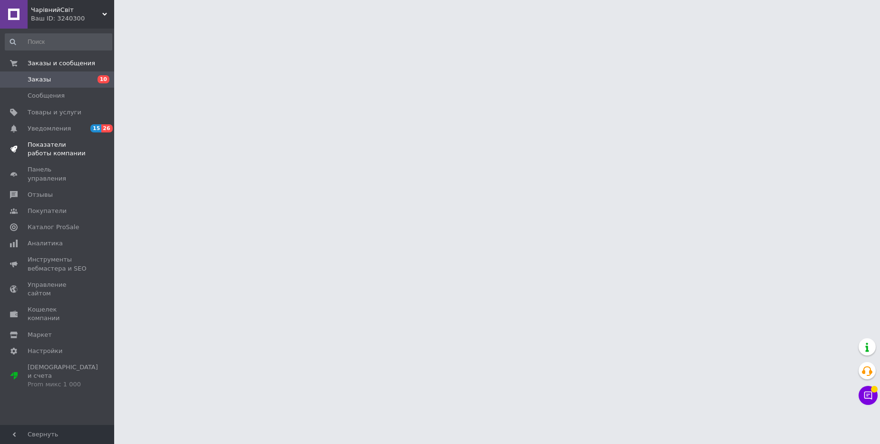
click at [53, 157] on span "Показатели работы компании" at bounding box center [58, 148] width 60 height 17
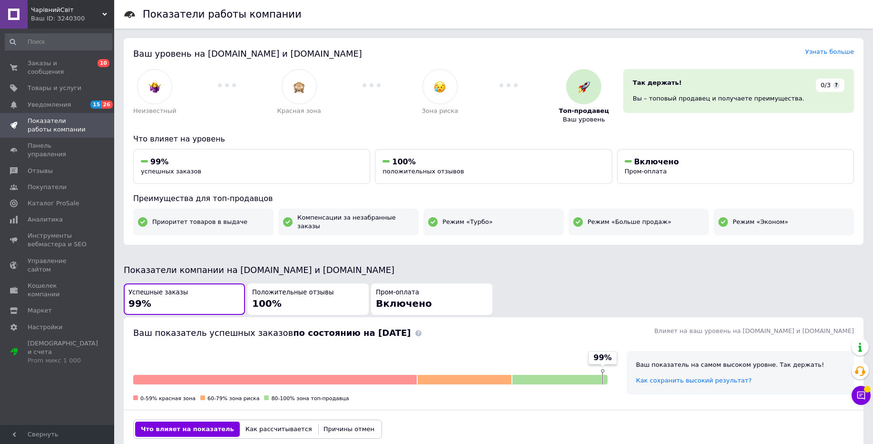
click at [101, 16] on div "Ваш ID: 3240300" at bounding box center [72, 18] width 83 height 9
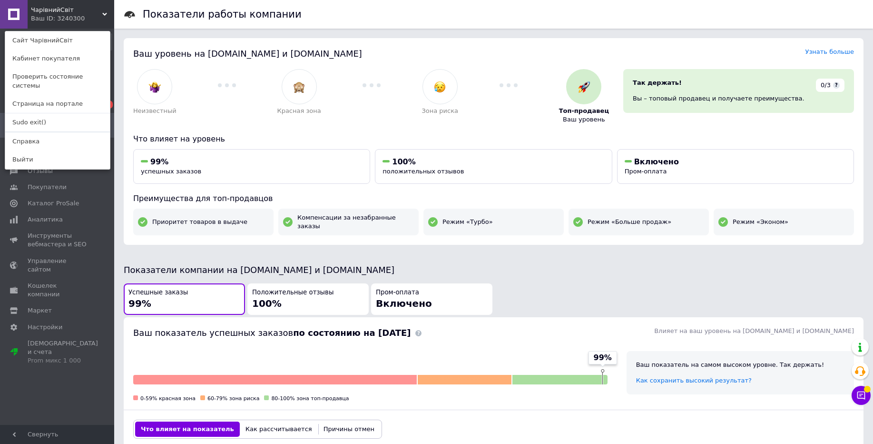
click at [99, 6] on div "ЧарівнийСвіт Ваш ID: 3240300 Сайт ЧарівнийСвіт Кабинет покупателя Проверить сос…" at bounding box center [57, 14] width 114 height 29
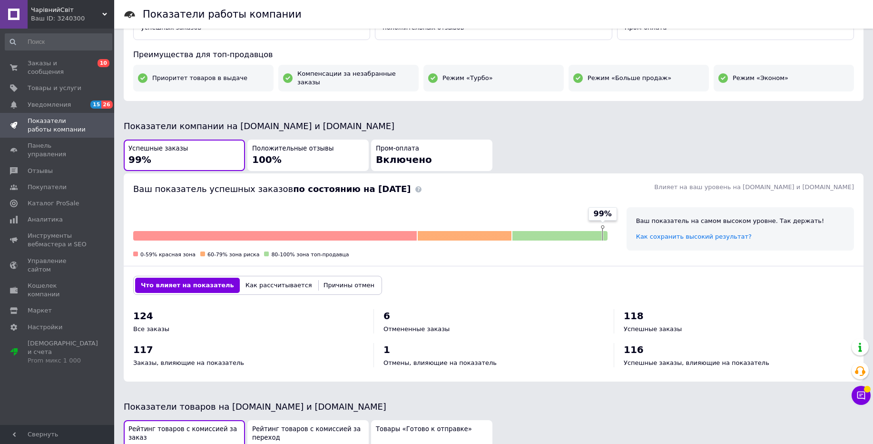
scroll to position [392, 0]
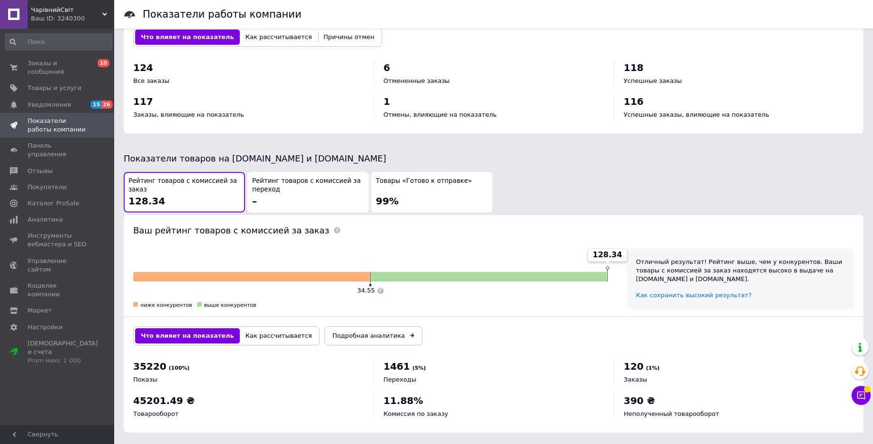
click at [79, 21] on div "Ваш ID: 3240300" at bounding box center [72, 18] width 83 height 9
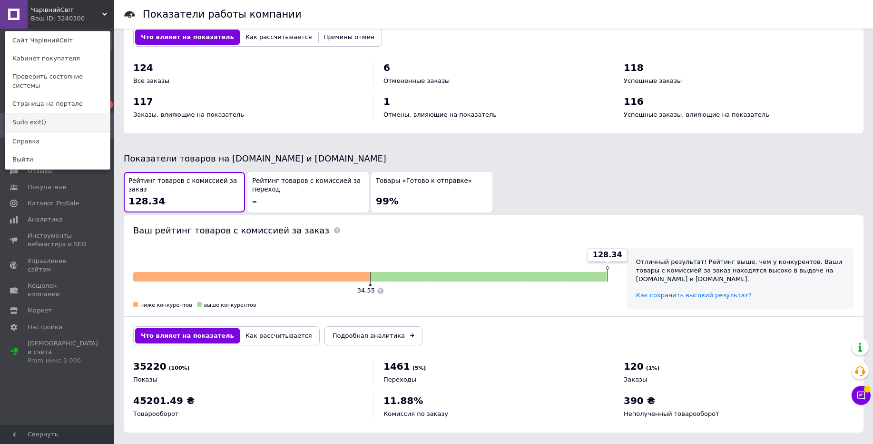
click at [80, 113] on link "Sudo exit()" at bounding box center [57, 122] width 105 height 18
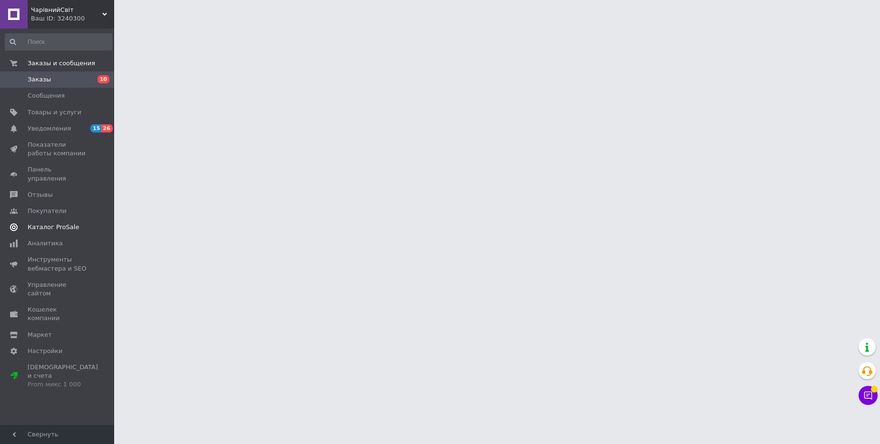
click at [76, 223] on span "Каталог ProSale" at bounding box center [58, 227] width 60 height 9
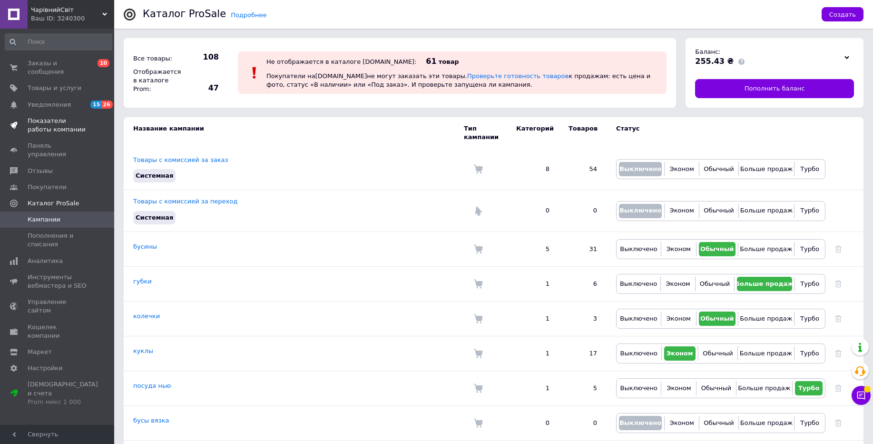
click at [69, 131] on span "Показатели работы компании" at bounding box center [58, 125] width 60 height 17
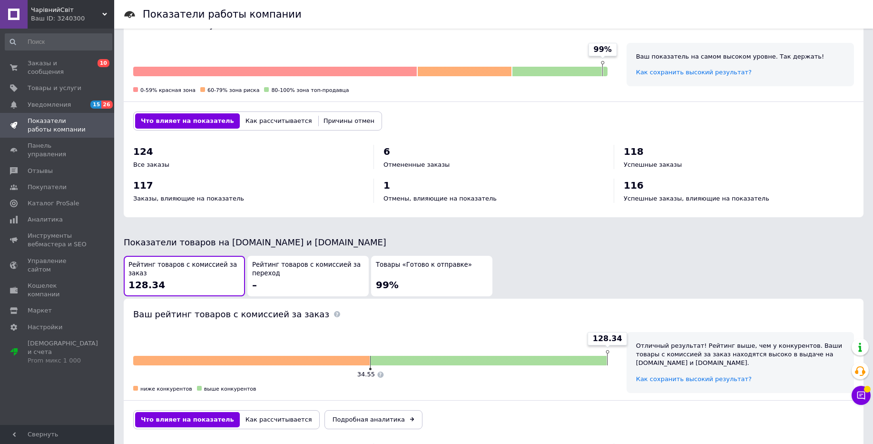
scroll to position [392, 0]
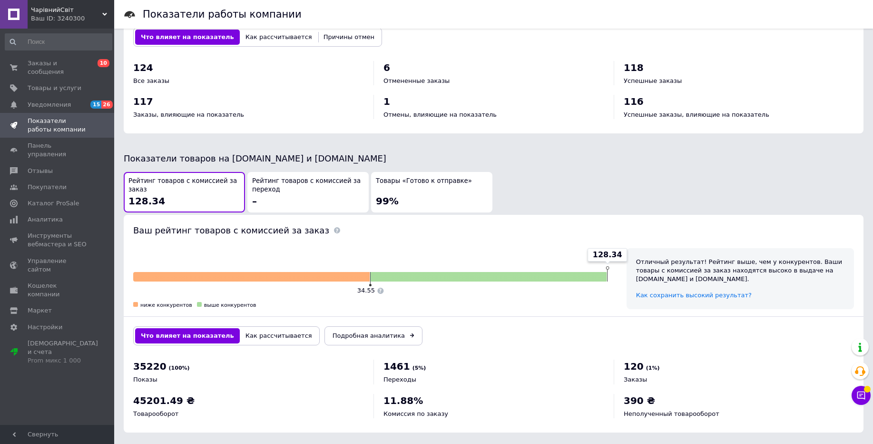
click at [83, 12] on span "ЧарівнийСвіт" at bounding box center [66, 10] width 71 height 9
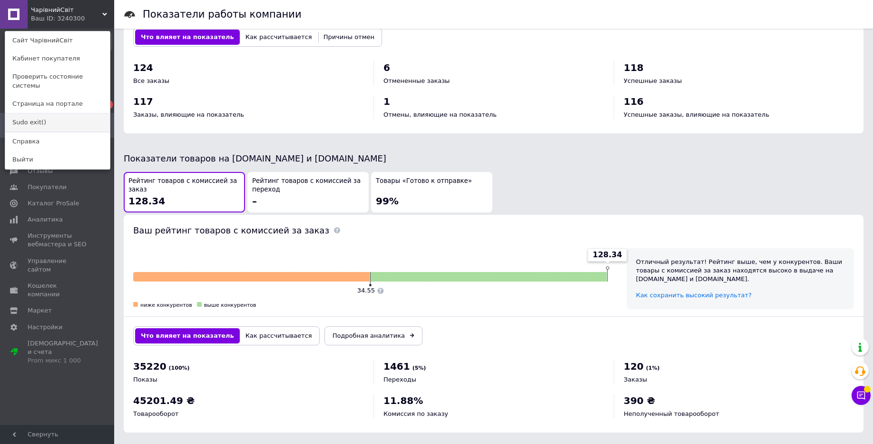
click at [65, 113] on link "Sudo exit()" at bounding box center [57, 122] width 105 height 18
